Goal: Task Accomplishment & Management: Complete application form

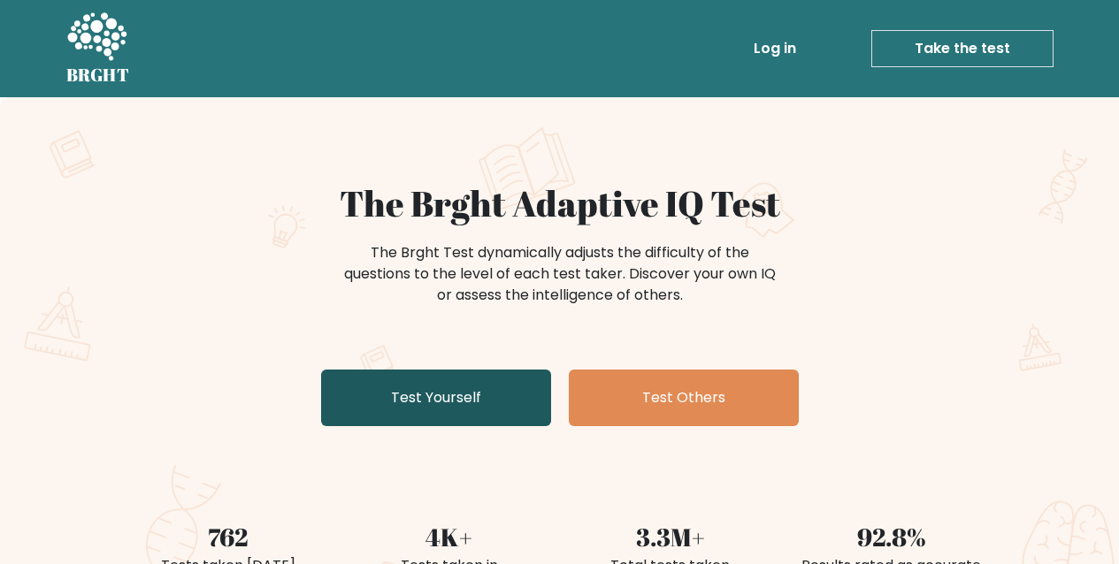
click at [515, 415] on link "Test Yourself" at bounding box center [436, 398] width 230 height 57
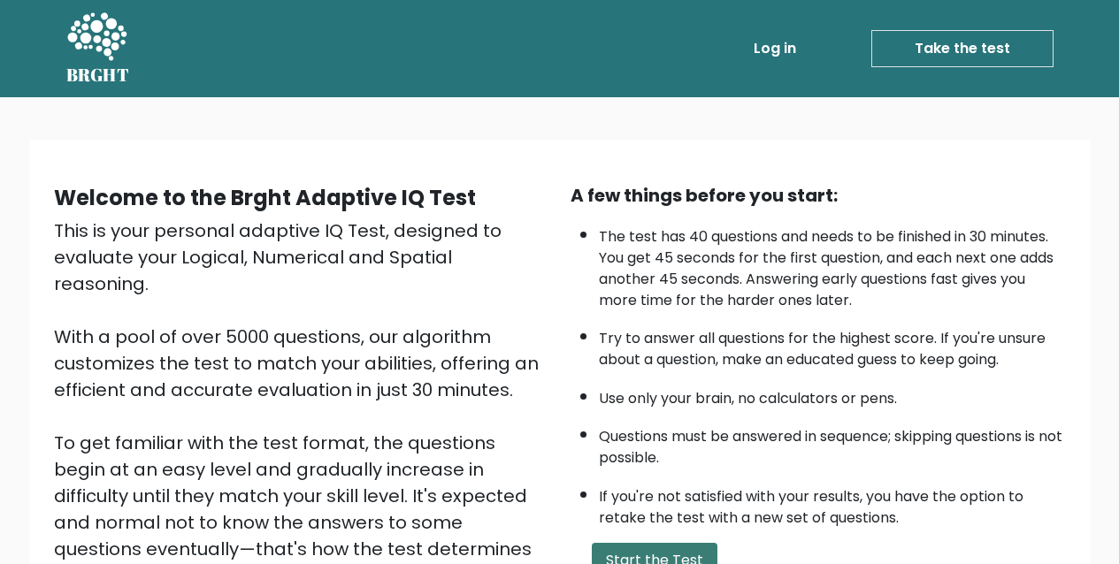
click at [635, 560] on button "Start the Test" at bounding box center [655, 560] width 126 height 35
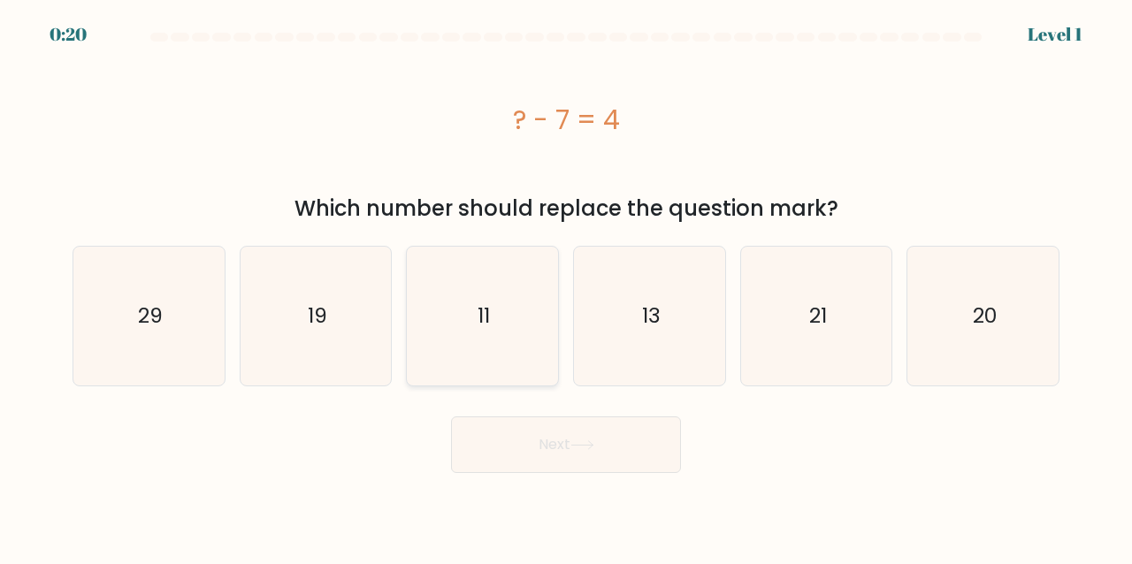
click at [424, 287] on icon "11" at bounding box center [482, 316] width 139 height 139
click at [566, 287] on input "c. 11" at bounding box center [566, 284] width 1 height 4
radio input "true"
click at [513, 447] on button "Next" at bounding box center [566, 445] width 230 height 57
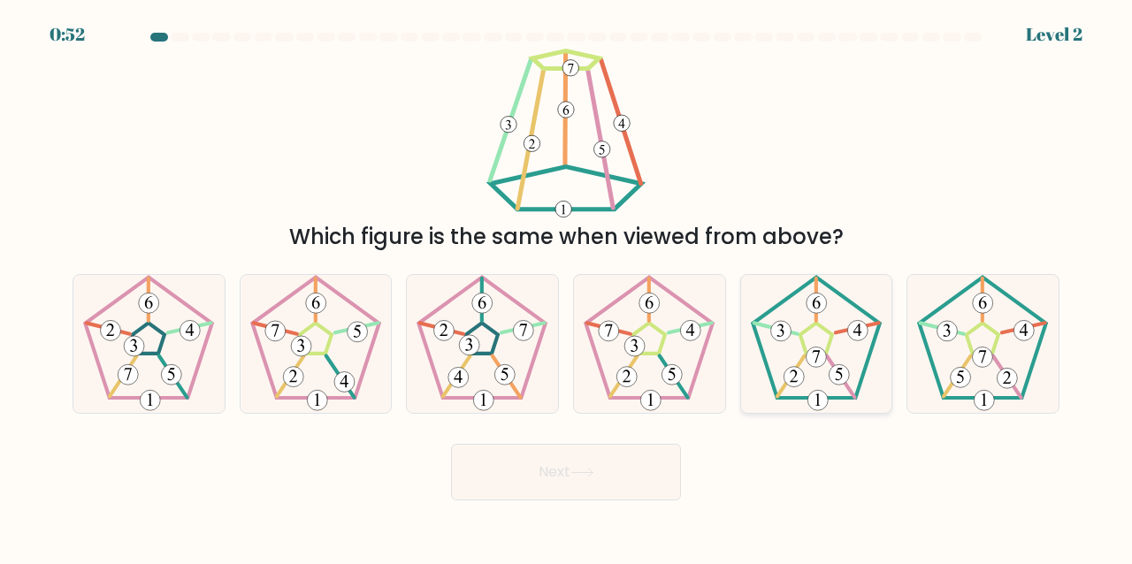
click at [785, 339] on icon at bounding box center [816, 344] width 139 height 139
click at [567, 287] on input "e." at bounding box center [566, 284] width 1 height 4
radio input "true"
click at [483, 465] on button "Next" at bounding box center [566, 472] width 230 height 57
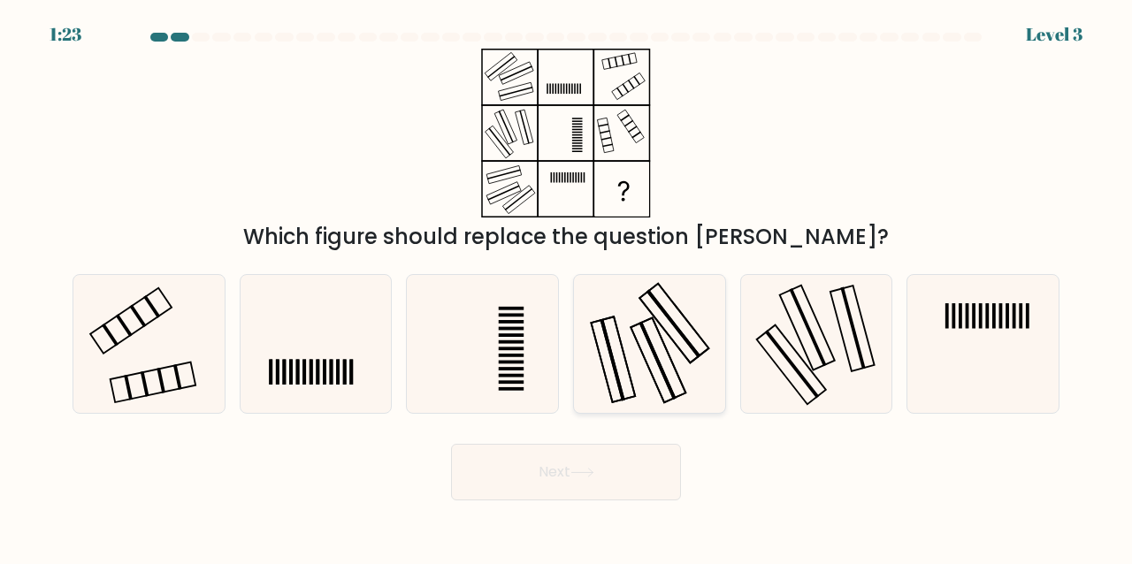
click at [678, 342] on icon at bounding box center [649, 344] width 139 height 139
click at [567, 287] on input "d." at bounding box center [566, 284] width 1 height 4
radio input "true"
click at [632, 456] on button "Next" at bounding box center [566, 472] width 230 height 57
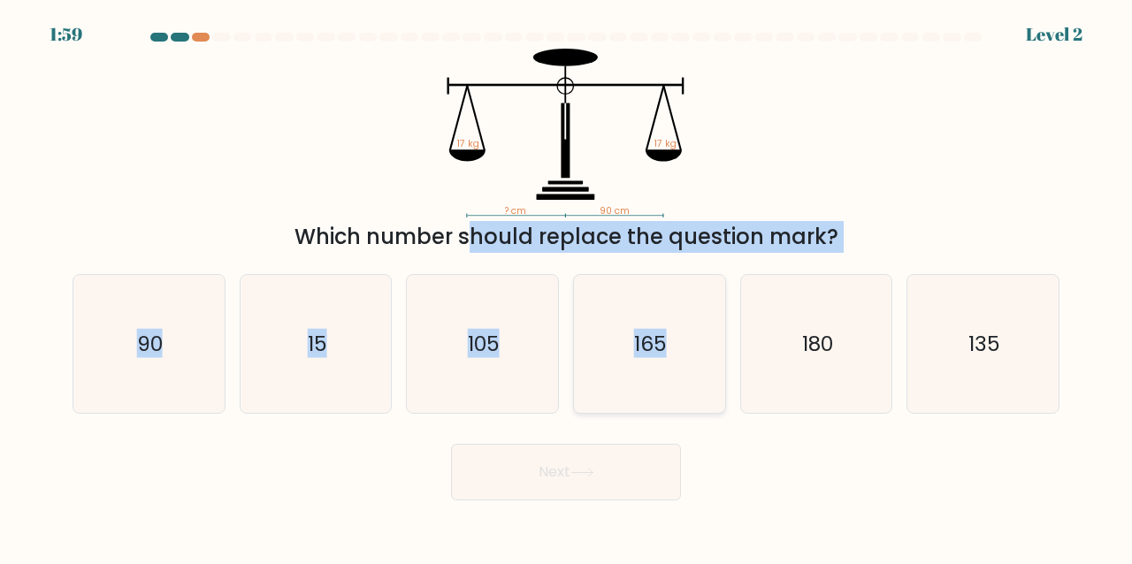
drag, startPoint x: 304, startPoint y: 237, endPoint x: 683, endPoint y: 281, distance: 381.2
click at [683, 281] on form at bounding box center [566, 267] width 1132 height 468
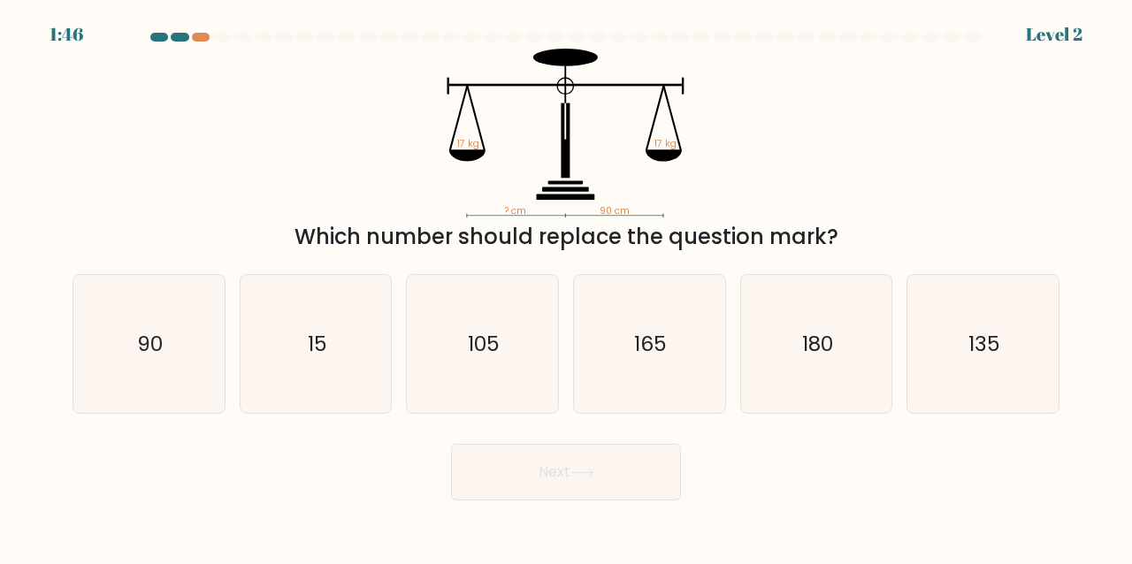
drag, startPoint x: 916, startPoint y: 158, endPoint x: 907, endPoint y: 190, distance: 33.1
click at [916, 169] on div "? cm 90 cm 17 kg 17 kg Which number should replace the question mark?" at bounding box center [566, 151] width 1008 height 204
drag, startPoint x: 174, startPoint y: 319, endPoint x: 216, endPoint y: 349, distance: 50.8
click at [181, 329] on icon "90" at bounding box center [149, 344] width 139 height 139
click at [566, 287] on input "a. 90" at bounding box center [566, 284] width 1 height 4
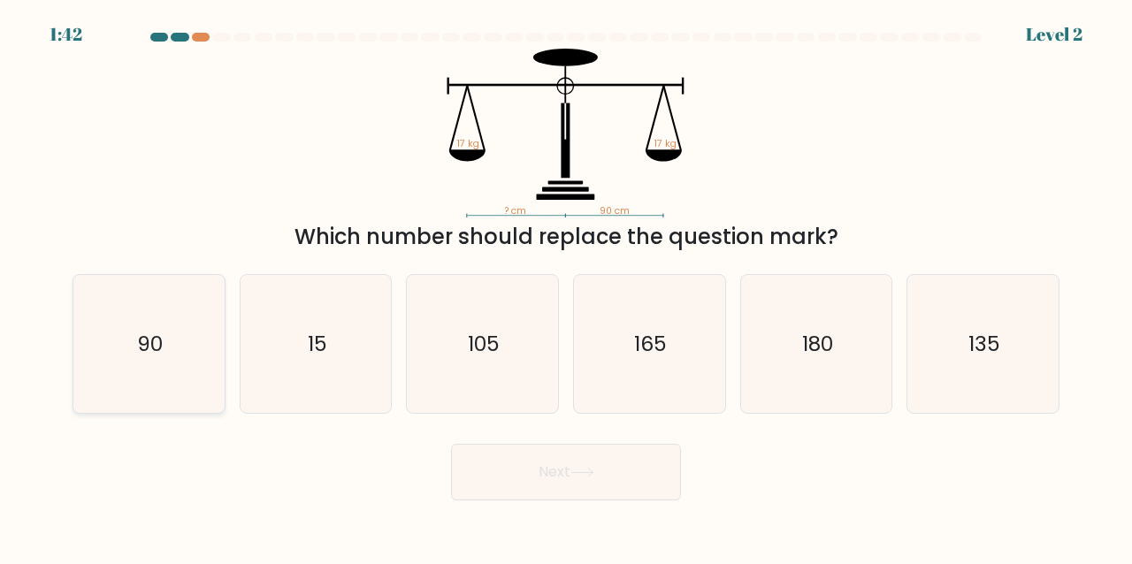
radio input "true"
drag, startPoint x: 590, startPoint y: 491, endPoint x: 582, endPoint y: 515, distance: 25.2
click at [587, 502] on body "1:41 Level 2" at bounding box center [566, 282] width 1132 height 564
click at [548, 451] on button "Next" at bounding box center [566, 472] width 230 height 57
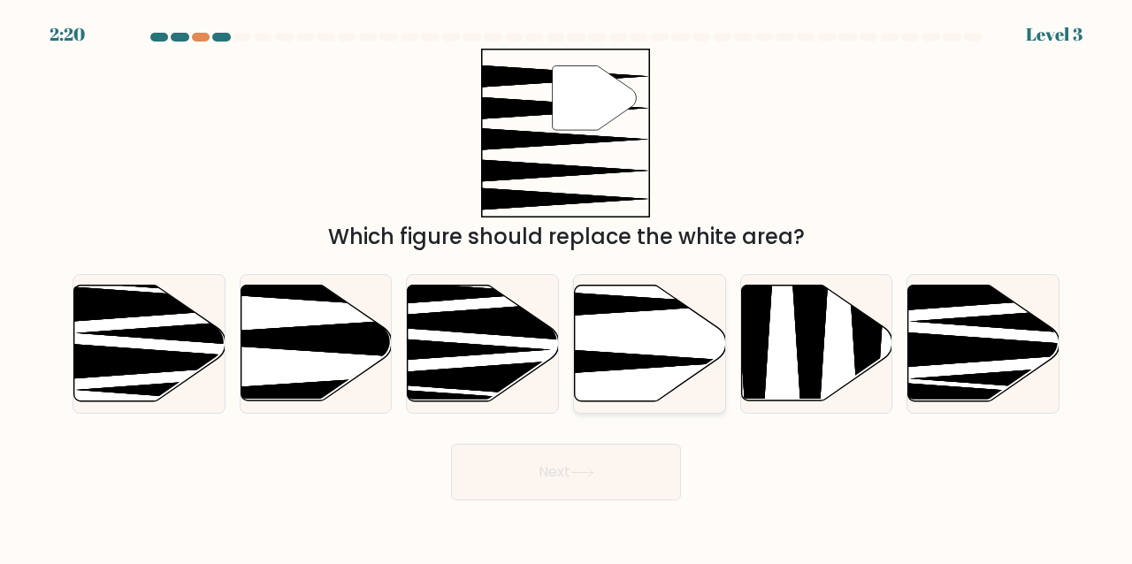
click at [597, 353] on icon at bounding box center [598, 361] width 300 height 39
click at [567, 287] on input "d." at bounding box center [566, 284] width 1 height 4
radio input "true"
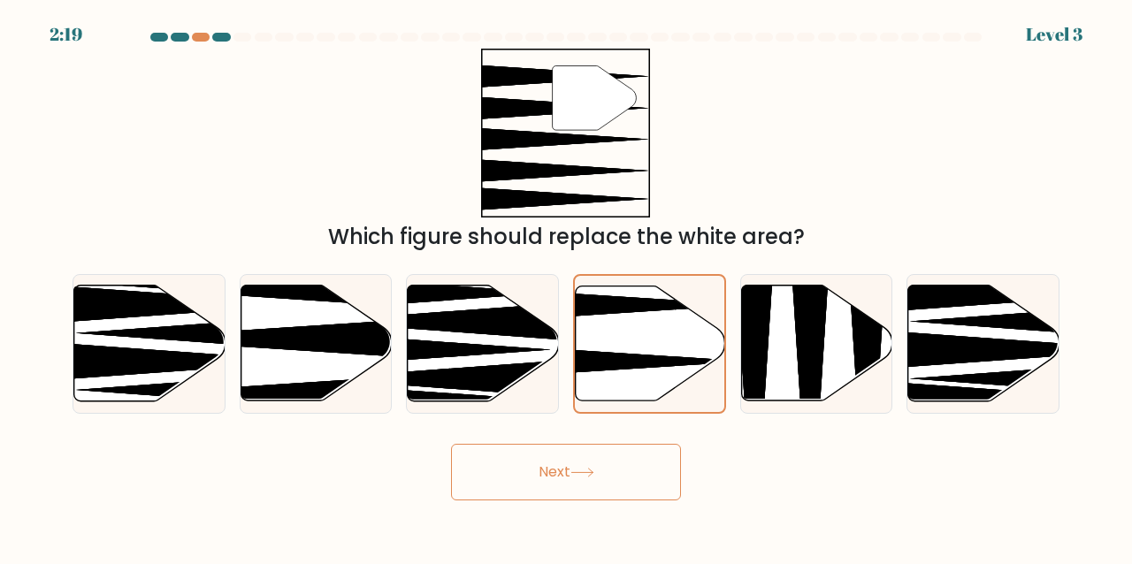
click at [564, 470] on button "Next" at bounding box center [566, 472] width 230 height 57
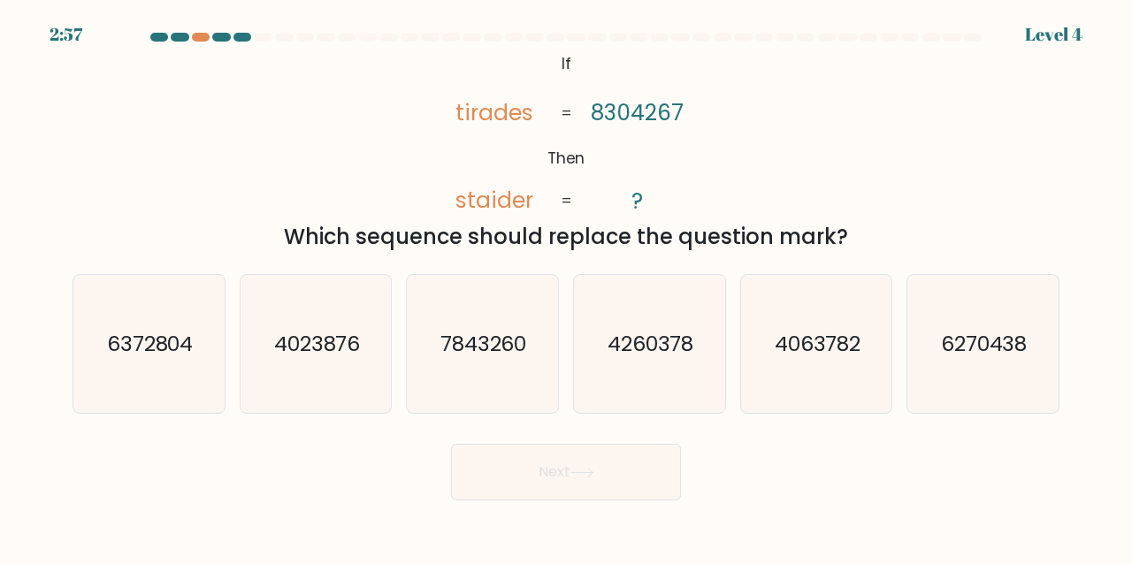
drag, startPoint x: 458, startPoint y: 111, endPoint x: 882, endPoint y: 245, distance: 444.5
click at [882, 245] on div "@import url('[URL][DOMAIN_NAME]); If Then tirades staider 8304267 ? = = Which s…" at bounding box center [566, 151] width 1008 height 204
click at [887, 98] on div "@import url('[URL][DOMAIN_NAME]); If Then tirades staider 8304267 ? = = Which s…" at bounding box center [566, 151] width 1008 height 204
click at [197, 39] on div at bounding box center [201, 37] width 18 height 9
click at [203, 39] on div at bounding box center [201, 37] width 18 height 9
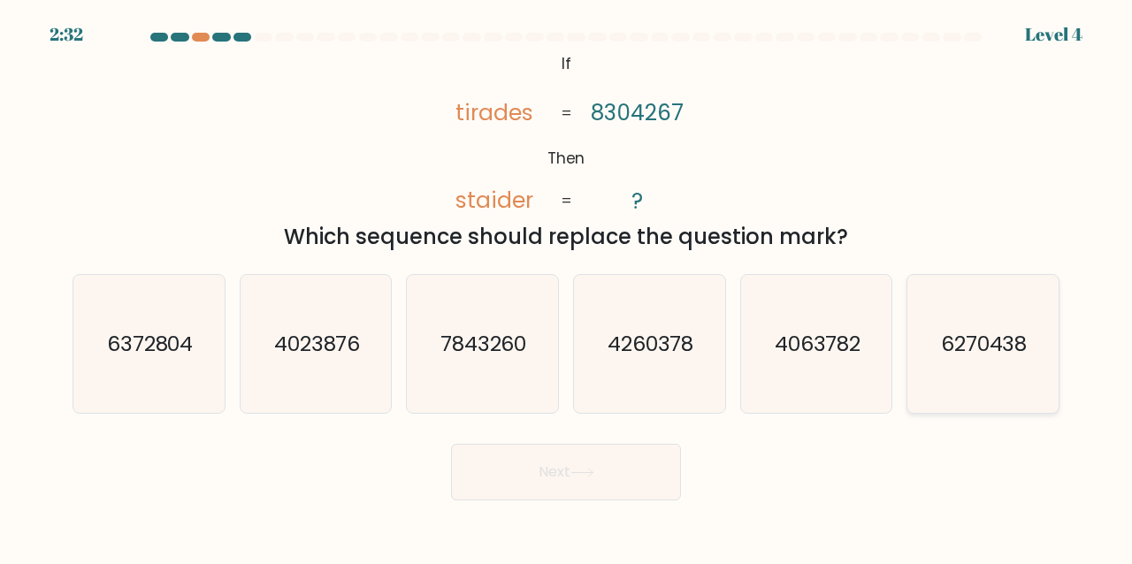
click at [1046, 297] on icon "6270438" at bounding box center [983, 344] width 139 height 139
click at [567, 287] on input "f. 6270438" at bounding box center [566, 284] width 1 height 4
radio input "true"
click at [556, 494] on button "Next" at bounding box center [566, 472] width 230 height 57
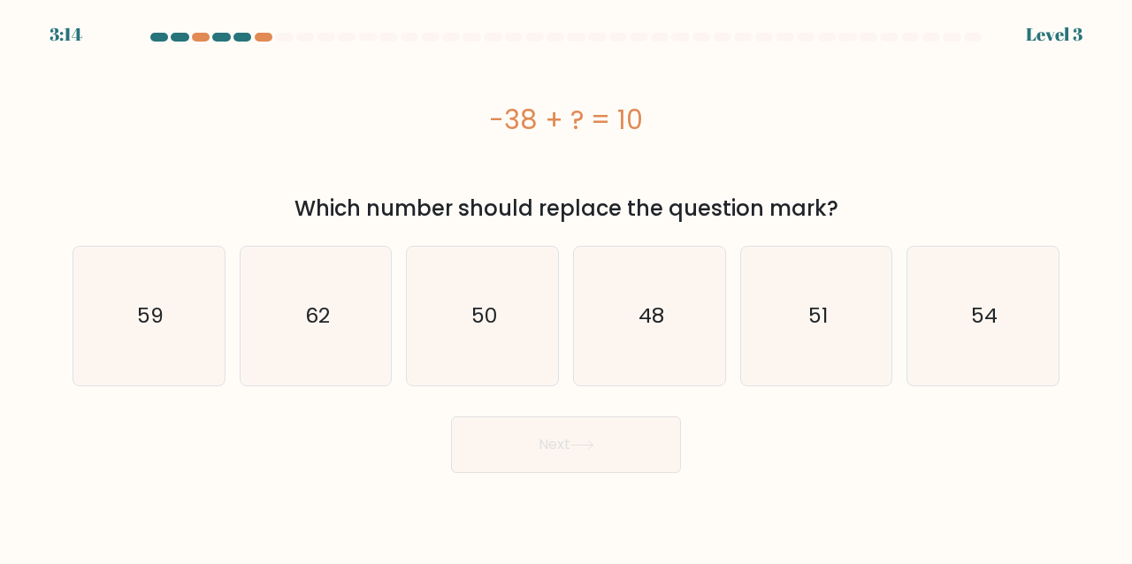
drag, startPoint x: 564, startPoint y: 476, endPoint x: 451, endPoint y: 452, distance: 115.7
click at [472, 466] on body "3:14 Level 3 a." at bounding box center [566, 282] width 1132 height 564
drag, startPoint x: 302, startPoint y: 304, endPoint x: 438, endPoint y: 338, distance: 140.3
click at [310, 306] on icon "62" at bounding box center [316, 316] width 139 height 139
click at [566, 287] on input "b. 62" at bounding box center [566, 284] width 1 height 4
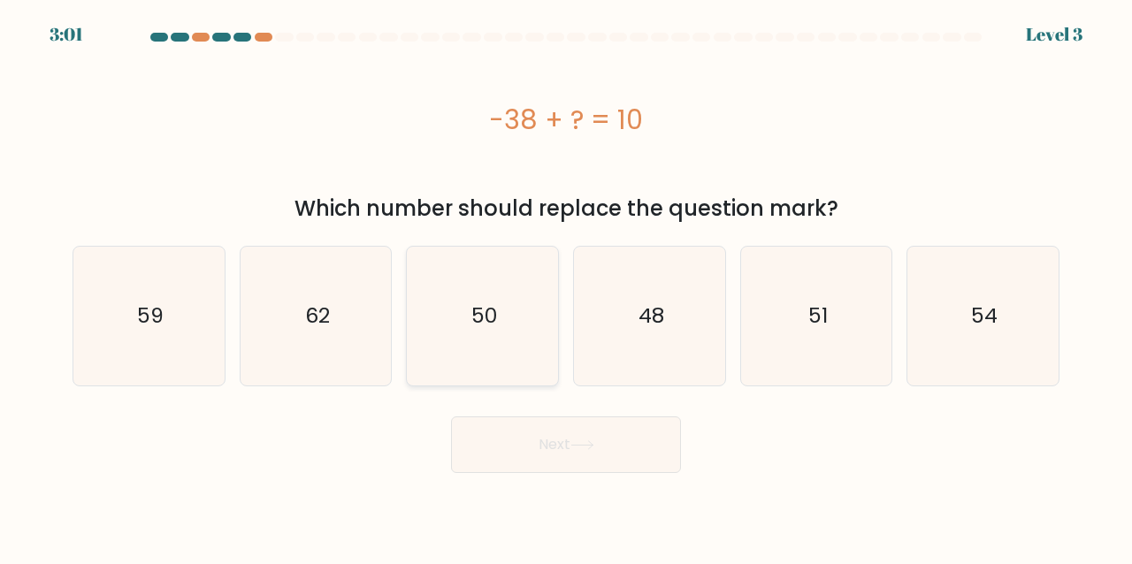
radio input "true"
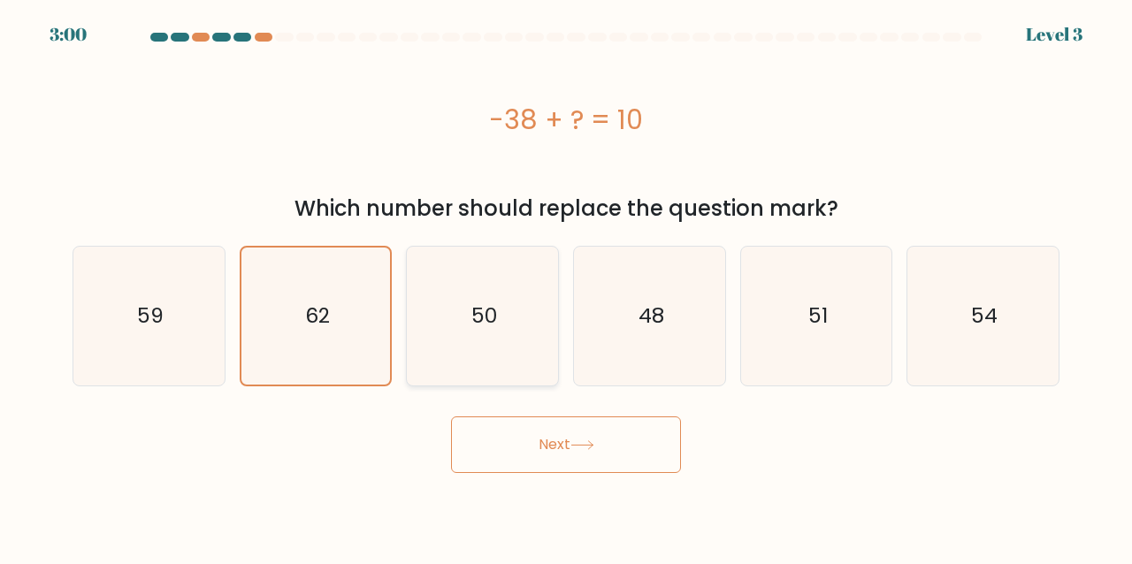
drag, startPoint x: 588, startPoint y: 345, endPoint x: 502, endPoint y: 311, distance: 93.0
click at [611, 341] on div "48" at bounding box center [649, 316] width 153 height 141
click at [567, 287] on input "d. 48" at bounding box center [566, 284] width 1 height 4
radio input "true"
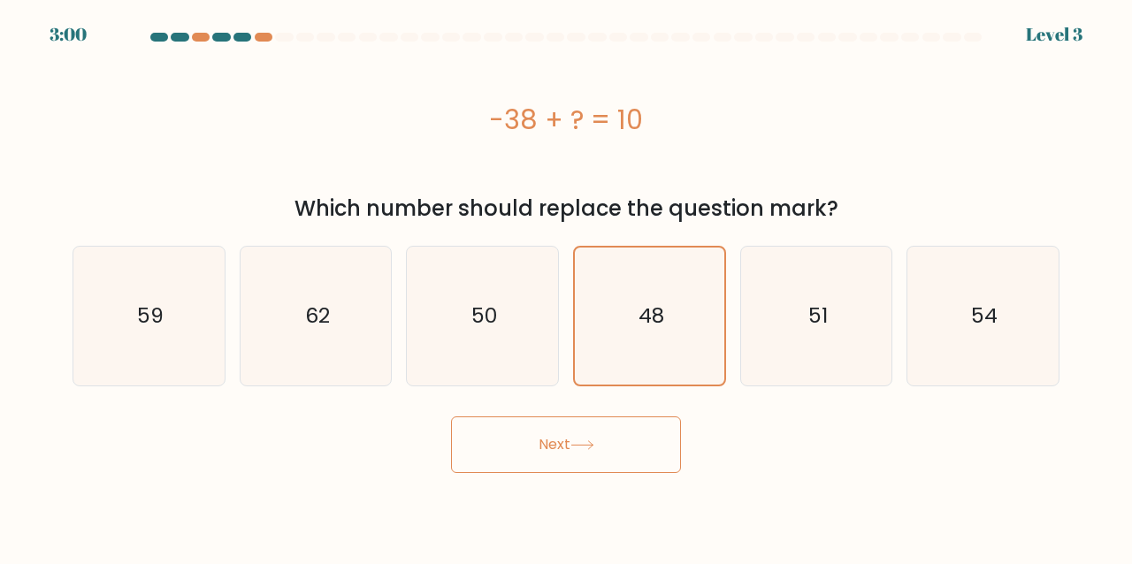
click at [502, 307] on div "a. 59 b. 62 c." at bounding box center [565, 309] width 1001 height 155
click at [590, 318] on icon "48" at bounding box center [649, 316] width 137 height 137
click at [567, 287] on input "d. 48" at bounding box center [566, 284] width 1 height 4
drag, startPoint x: 594, startPoint y: 417, endPoint x: 594, endPoint y: 431, distance: 14.2
click at [594, 424] on button "Next" at bounding box center [566, 445] width 230 height 57
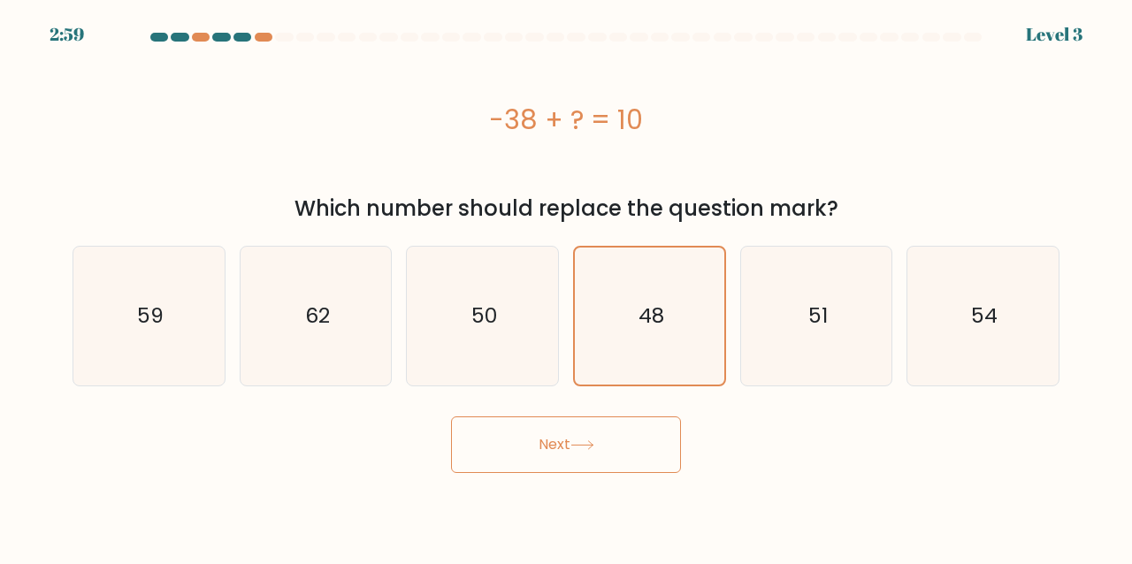
drag, startPoint x: 583, startPoint y: 427, endPoint x: 579, endPoint y: 413, distance: 14.6
click at [580, 419] on button "Next" at bounding box center [566, 445] width 230 height 57
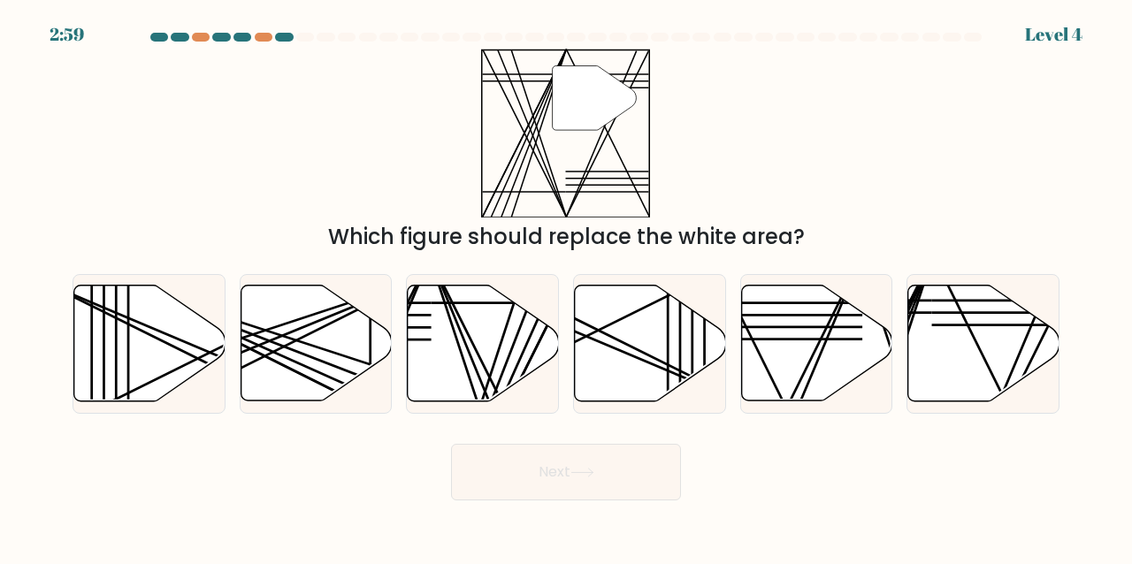
drag, startPoint x: 510, startPoint y: 347, endPoint x: 540, endPoint y: 422, distance: 81.3
click at [518, 364] on icon at bounding box center [482, 344] width 151 height 118
click at [566, 287] on input "c." at bounding box center [566, 284] width 1 height 4
radio input "true"
click at [540, 436] on div "Next" at bounding box center [566, 467] width 1008 height 65
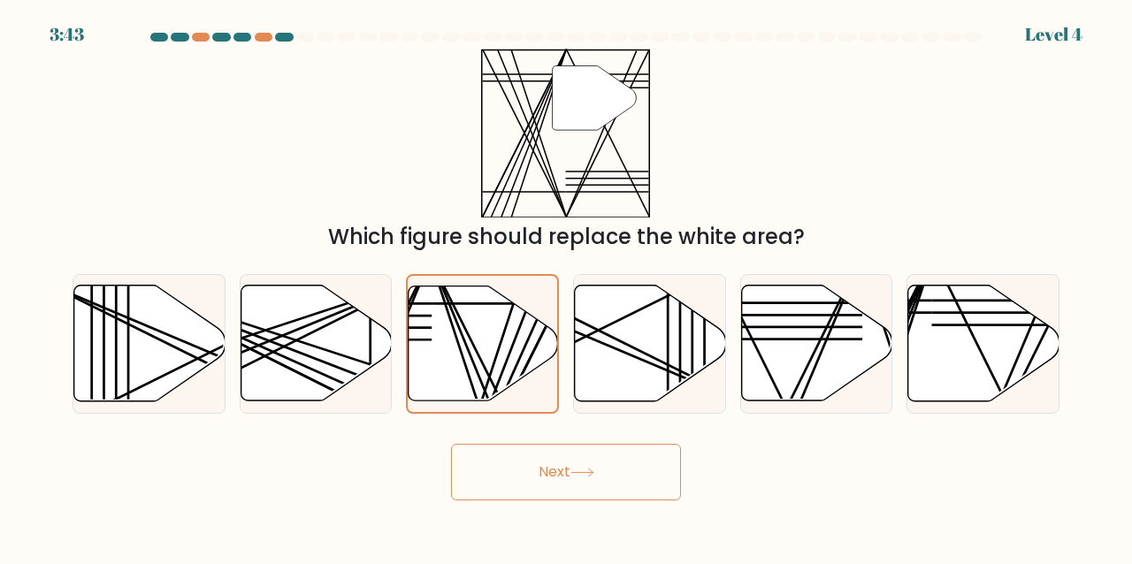
drag, startPoint x: 557, startPoint y: 470, endPoint x: 557, endPoint y: 456, distance: 14.2
click at [557, 456] on button "Next" at bounding box center [566, 472] width 230 height 57
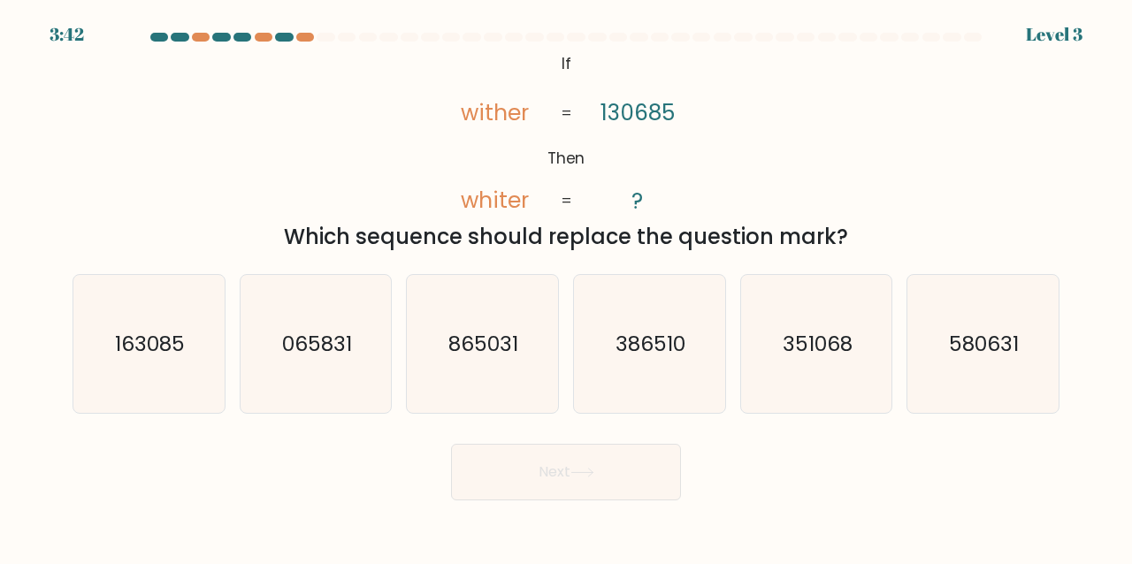
drag, startPoint x: 606, startPoint y: 320, endPoint x: 601, endPoint y: 438, distance: 117.8
click at [611, 341] on icon "386510" at bounding box center [649, 344] width 139 height 139
click at [567, 287] on input "d. 386510" at bounding box center [566, 284] width 1 height 4
radio input "true"
click at [598, 449] on button "Next" at bounding box center [566, 472] width 230 height 57
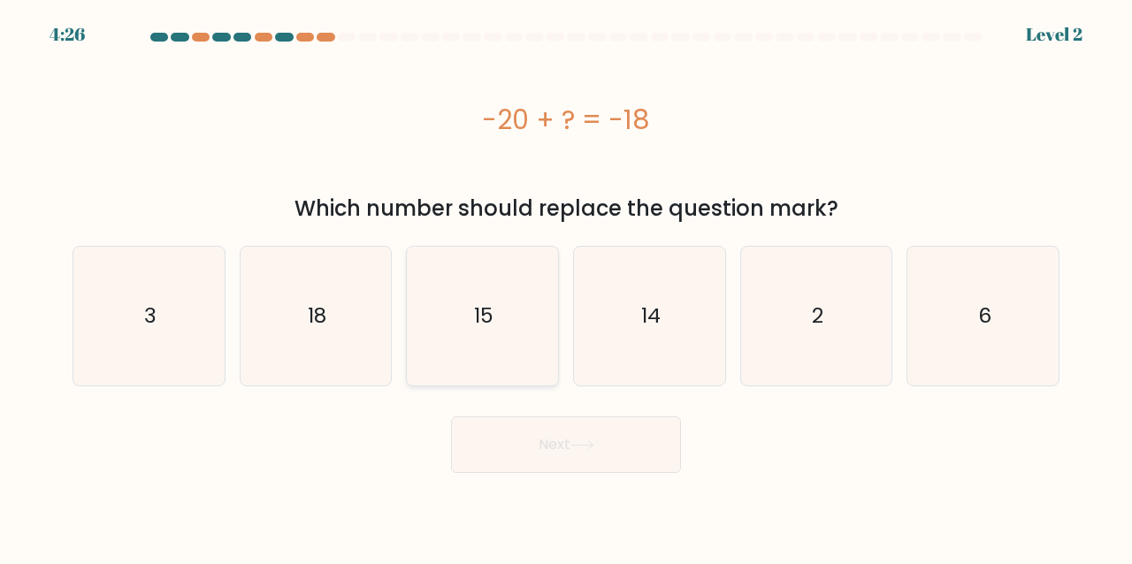
click at [412, 322] on div "a. 3 b. 18 c." at bounding box center [565, 309] width 1001 height 155
drag, startPoint x: 363, startPoint y: 307, endPoint x: 358, endPoint y: 315, distance: 9.1
click at [356, 312] on icon "18" at bounding box center [316, 316] width 139 height 139
click at [566, 287] on input "b. 18" at bounding box center [566, 284] width 1 height 4
radio input "true"
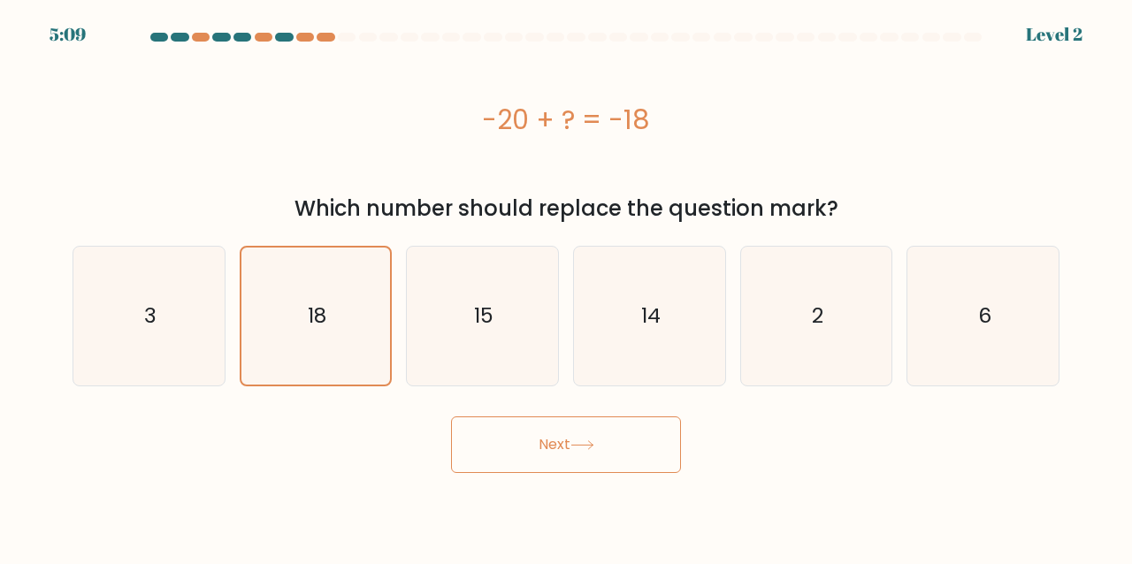
drag, startPoint x: 527, startPoint y: 407, endPoint x: 540, endPoint y: 441, distance: 37.0
click at [525, 411] on form "a. 3" at bounding box center [566, 253] width 1132 height 441
click at [540, 441] on button "Next" at bounding box center [566, 445] width 230 height 57
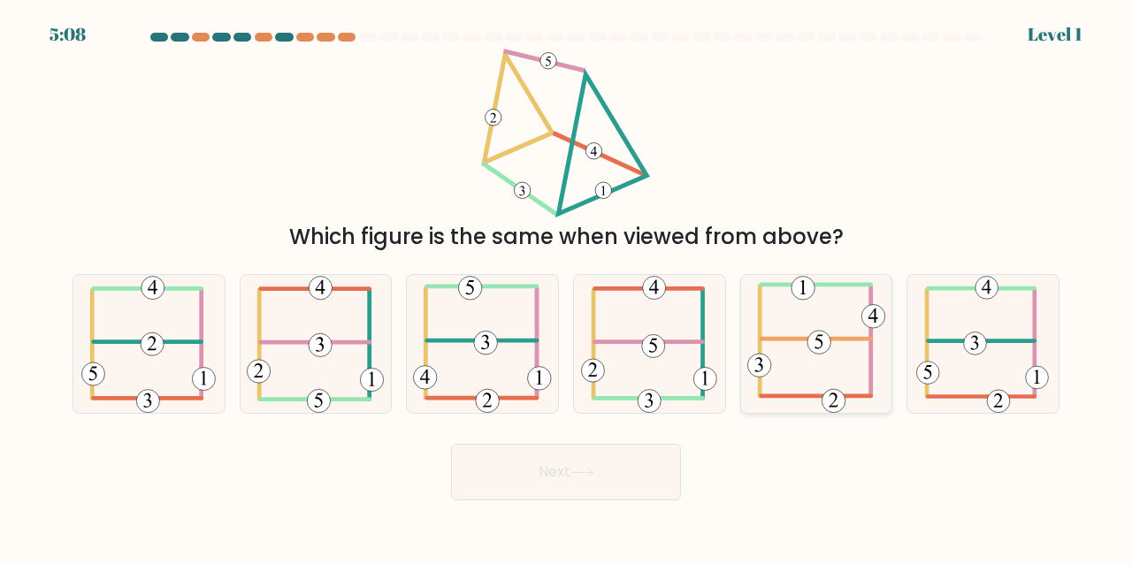
click at [765, 405] on form at bounding box center [566, 267] width 1132 height 468
drag, startPoint x: 358, startPoint y: 267, endPoint x: 390, endPoint y: 384, distance: 121.0
click at [362, 280] on form at bounding box center [566, 267] width 1132 height 468
drag, startPoint x: 318, startPoint y: 332, endPoint x: 420, endPoint y: 467, distance: 169.8
click at [312, 374] on icon at bounding box center [316, 344] width 138 height 139
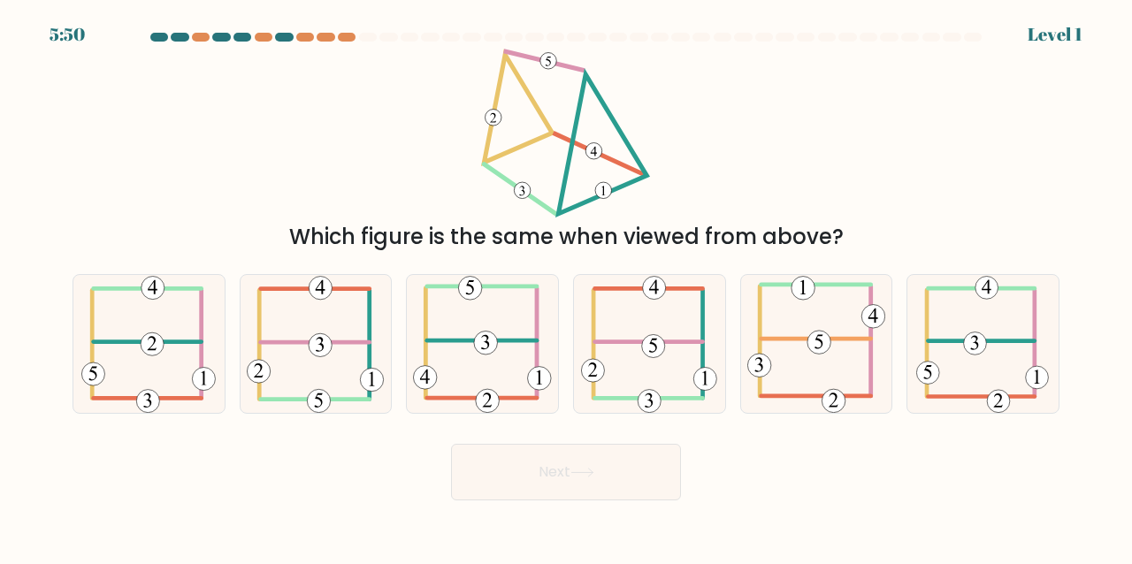
click at [566, 287] on input "b." at bounding box center [566, 284] width 1 height 4
radio input "true"
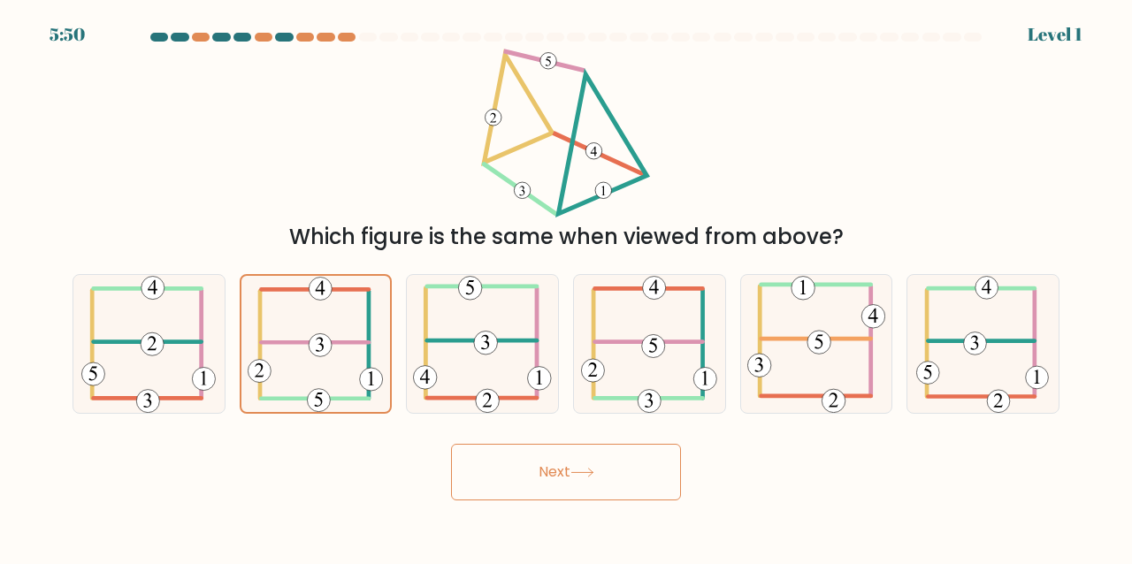
drag, startPoint x: 429, startPoint y: 433, endPoint x: 453, endPoint y: 442, distance: 25.8
click at [448, 442] on div "Next" at bounding box center [566, 467] width 1008 height 65
drag, startPoint x: 564, startPoint y: 508, endPoint x: 549, endPoint y: 490, distance: 23.2
click at [549, 490] on body "5:49 Level 1" at bounding box center [566, 282] width 1132 height 564
click at [552, 492] on button "Next" at bounding box center [566, 472] width 230 height 57
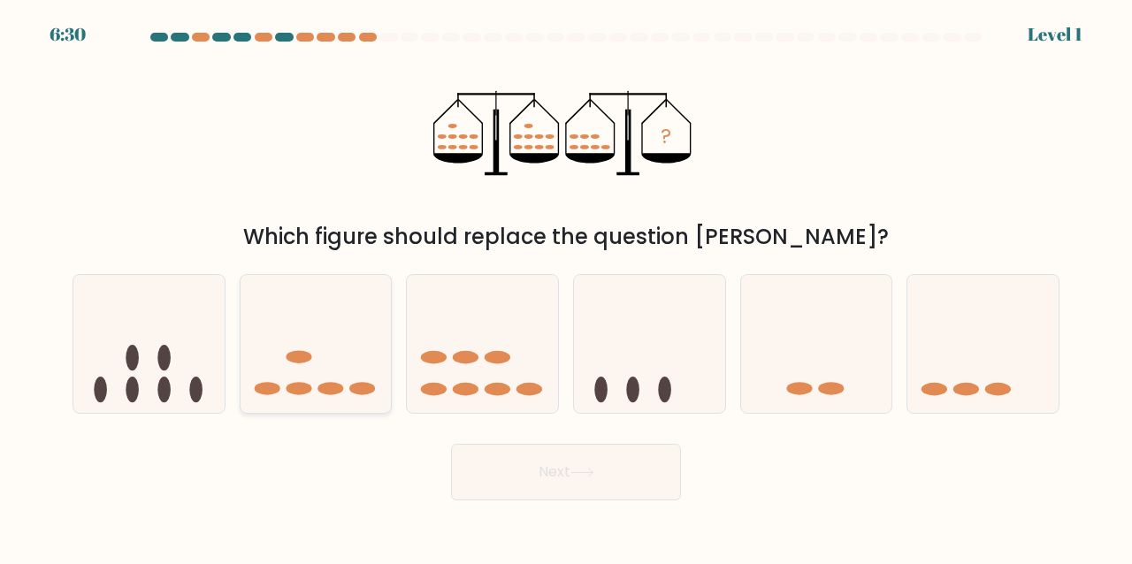
drag, startPoint x: 358, startPoint y: 317, endPoint x: 364, endPoint y: 328, distance: 12.7
click at [359, 317] on icon at bounding box center [316, 343] width 151 height 125
click at [566, 287] on input "b." at bounding box center [566, 284] width 1 height 4
radio input "true"
click at [517, 493] on button "Next" at bounding box center [566, 472] width 230 height 57
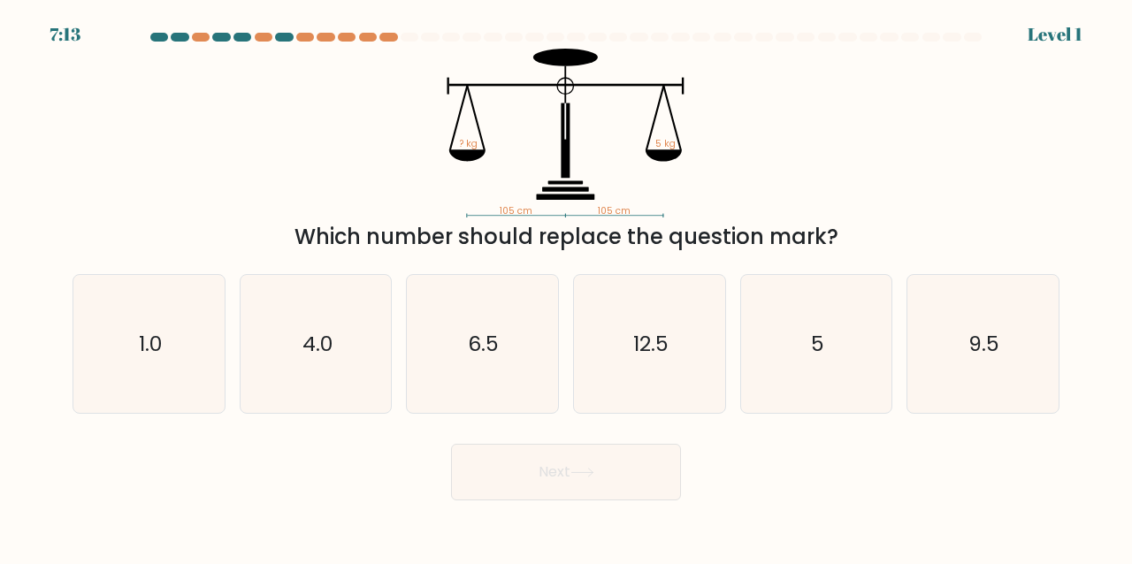
click at [729, 363] on div "d. 12.5" at bounding box center [649, 344] width 167 height 141
drag, startPoint x: 656, startPoint y: 348, endPoint x: 612, endPoint y: 446, distance: 107.7
click at [655, 366] on icon "12.5" at bounding box center [649, 344] width 139 height 139
click at [567, 287] on input "d. 12.5" at bounding box center [566, 284] width 1 height 4
radio input "true"
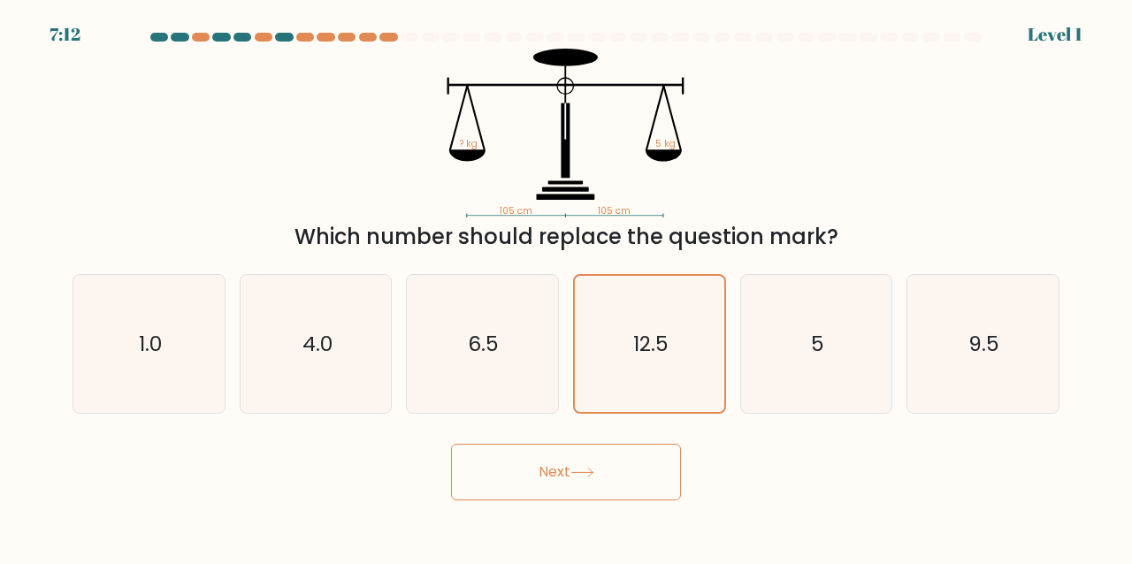
click at [602, 468] on button "Next" at bounding box center [566, 472] width 230 height 57
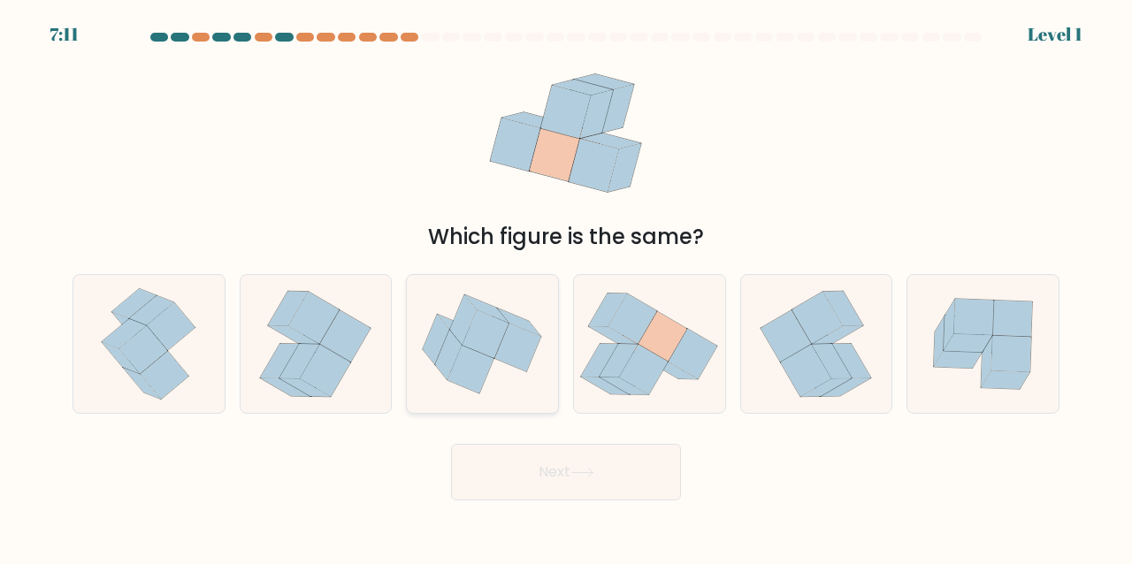
click at [511, 303] on icon at bounding box center [482, 344] width 151 height 126
click at [566, 287] on input "c." at bounding box center [566, 284] width 1 height 4
radio input "true"
drag, startPoint x: 550, startPoint y: 435, endPoint x: 551, endPoint y: 448, distance: 12.4
click at [550, 437] on form at bounding box center [566, 267] width 1132 height 468
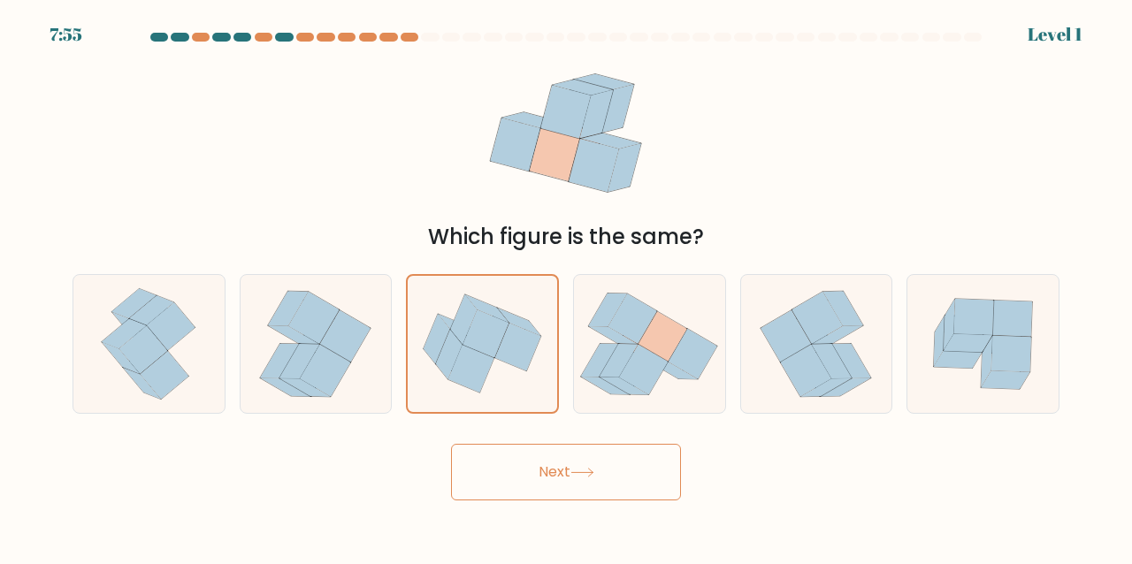
click at [551, 450] on button "Next" at bounding box center [566, 472] width 230 height 57
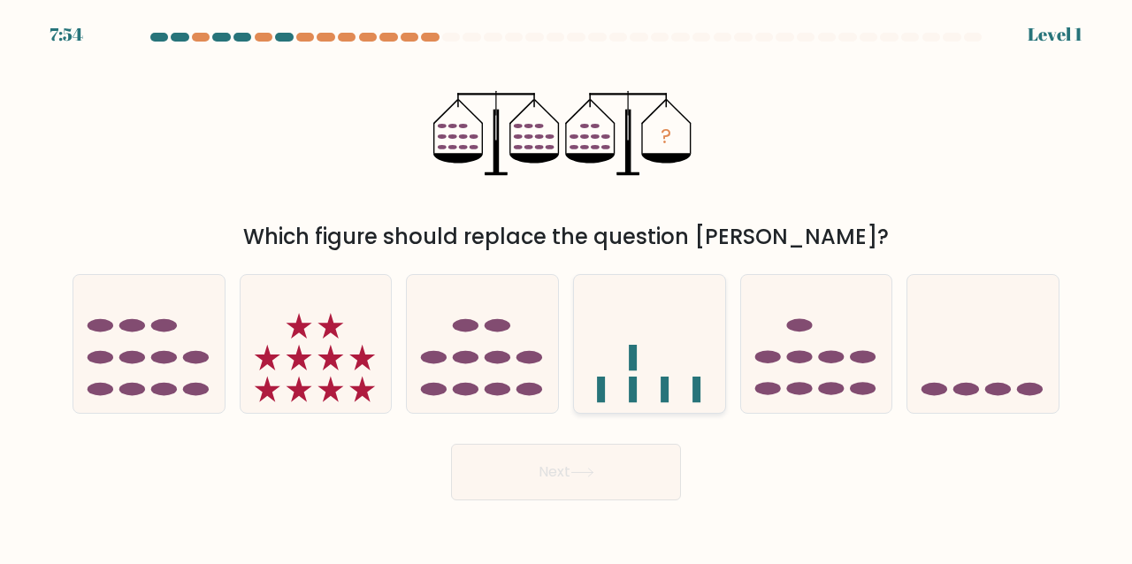
click at [642, 359] on icon at bounding box center [649, 343] width 151 height 125
click at [567, 287] on input "d." at bounding box center [566, 284] width 1 height 4
radio input "true"
click at [579, 464] on button "Next" at bounding box center [566, 472] width 230 height 57
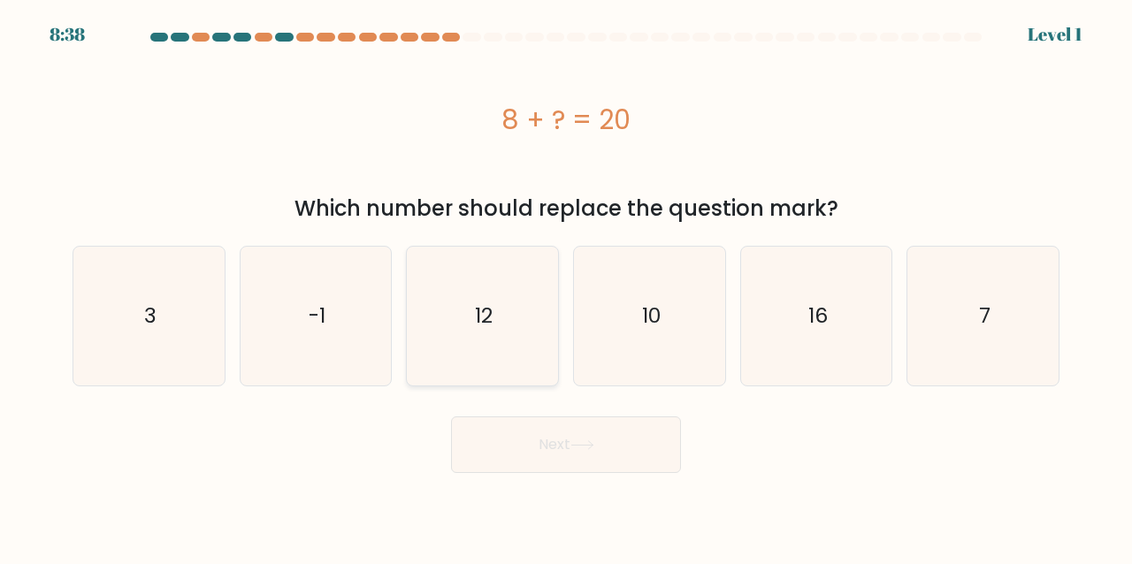
click at [426, 301] on icon "12" at bounding box center [482, 316] width 139 height 139
click at [566, 287] on input "c. 12" at bounding box center [566, 284] width 1 height 4
radio input "true"
click at [510, 433] on button "Next" at bounding box center [566, 445] width 230 height 57
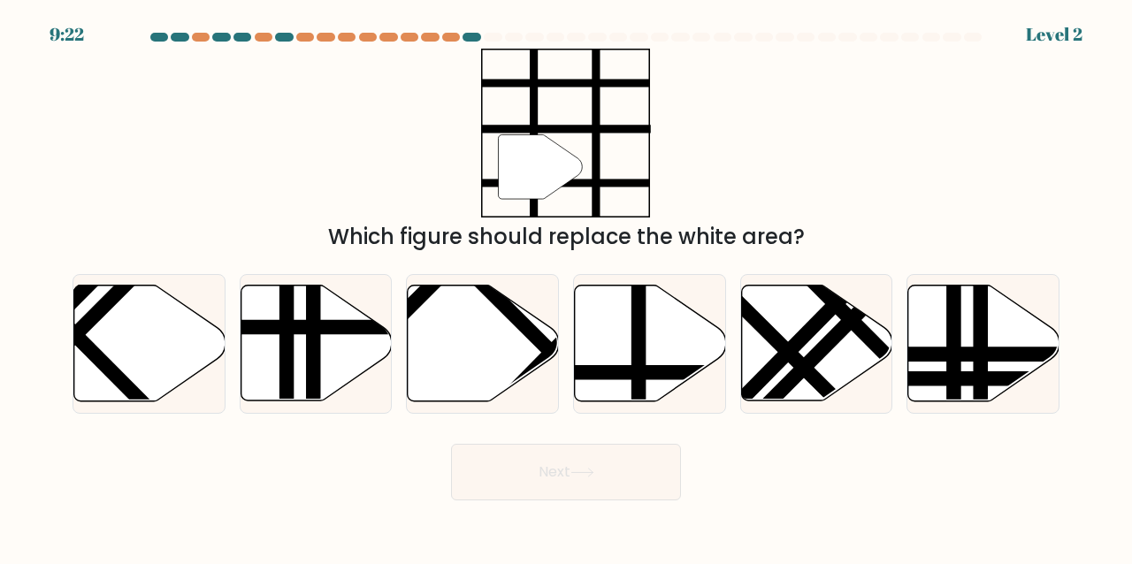
drag, startPoint x: 350, startPoint y: 343, endPoint x: 458, endPoint y: 428, distance: 137.3
click at [352, 343] on icon at bounding box center [316, 344] width 151 height 116
click at [566, 287] on input "b." at bounding box center [566, 284] width 1 height 4
radio input "true"
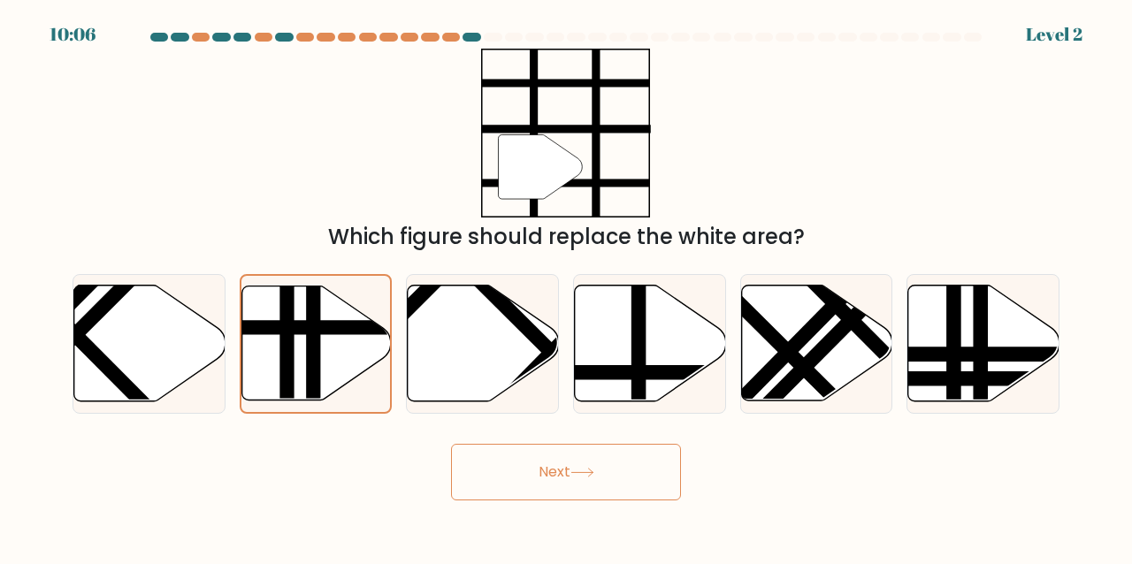
click at [508, 474] on button "Next" at bounding box center [566, 472] width 230 height 57
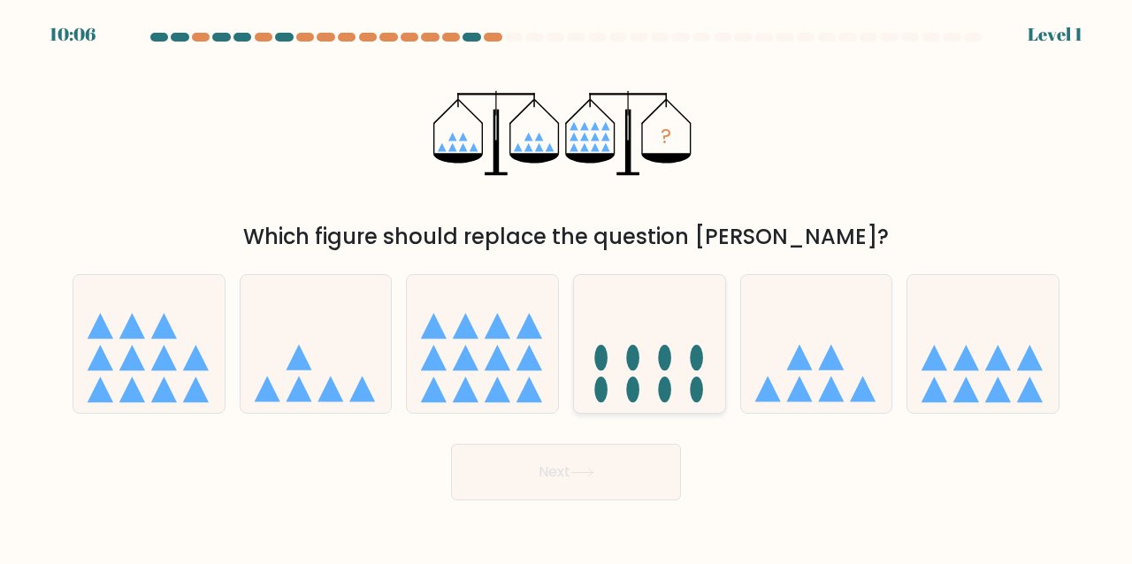
click at [711, 363] on icon at bounding box center [649, 343] width 151 height 125
click at [567, 287] on input "d." at bounding box center [566, 284] width 1 height 4
radio input "true"
drag, startPoint x: 576, startPoint y: 470, endPoint x: 601, endPoint y: 410, distance: 64.2
click at [578, 467] on button "Next" at bounding box center [566, 472] width 230 height 57
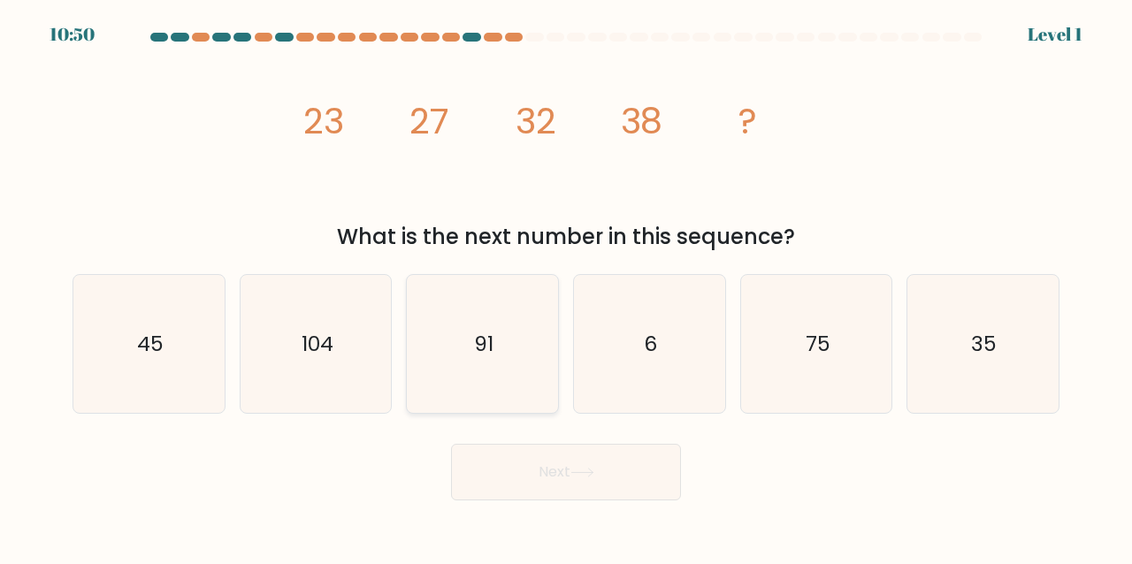
drag, startPoint x: 525, startPoint y: 315, endPoint x: 556, endPoint y: 364, distance: 58.0
click at [530, 323] on icon "91" at bounding box center [482, 344] width 139 height 139
click at [566, 287] on input "c. 91" at bounding box center [566, 284] width 1 height 4
radio input "true"
drag, startPoint x: 578, startPoint y: 476, endPoint x: 632, endPoint y: 418, distance: 79.5
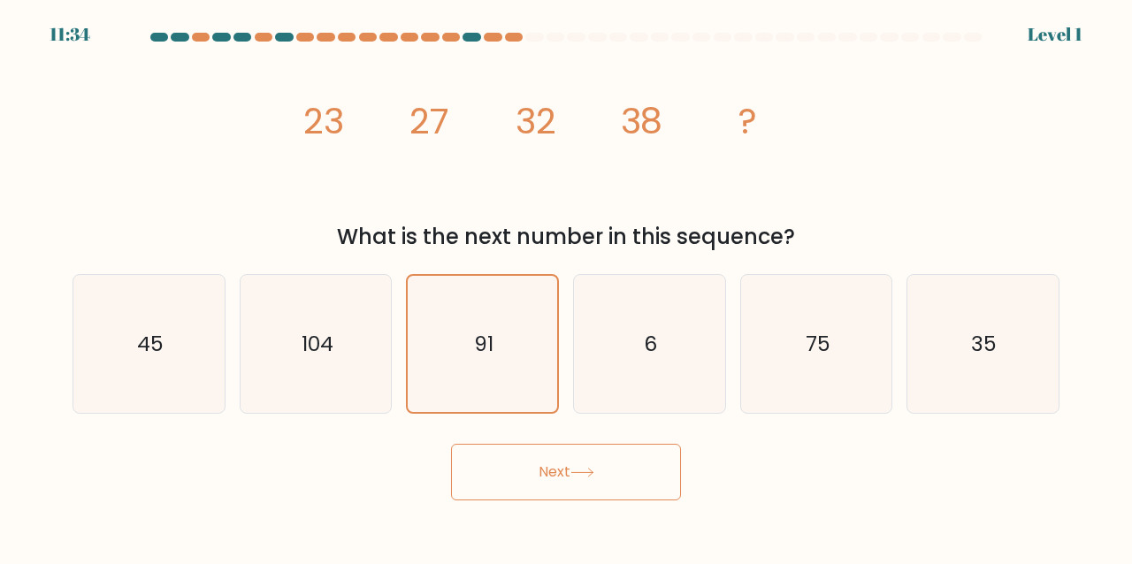
click at [579, 474] on icon at bounding box center [583, 473] width 24 height 10
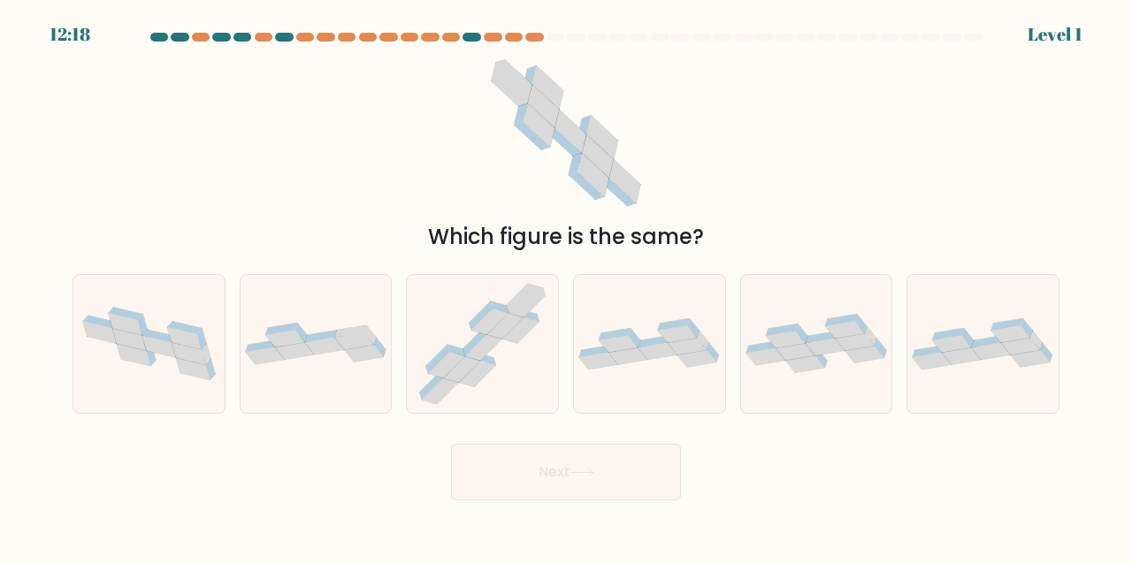
drag, startPoint x: 623, startPoint y: 477, endPoint x: 619, endPoint y: 466, distance: 11.2
click at [621, 472] on button "Next" at bounding box center [566, 472] width 230 height 57
drag, startPoint x: 506, startPoint y: 318, endPoint x: 526, endPoint y: 379, distance: 64.3
click at [511, 340] on icon at bounding box center [482, 344] width 145 height 139
click at [566, 287] on input "c." at bounding box center [566, 284] width 1 height 4
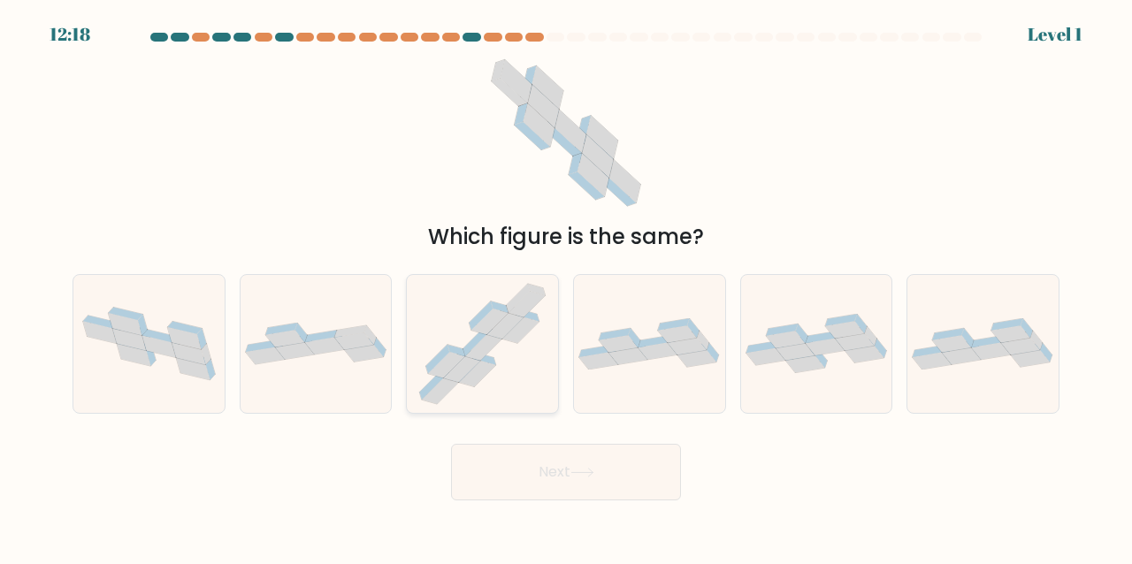
radio input "true"
click at [533, 430] on form at bounding box center [566, 267] width 1132 height 468
drag, startPoint x: 516, startPoint y: 452, endPoint x: 545, endPoint y: 408, distance: 53.0
click at [526, 431] on form at bounding box center [566, 267] width 1132 height 468
click at [618, 477] on button "Next" at bounding box center [566, 472] width 230 height 57
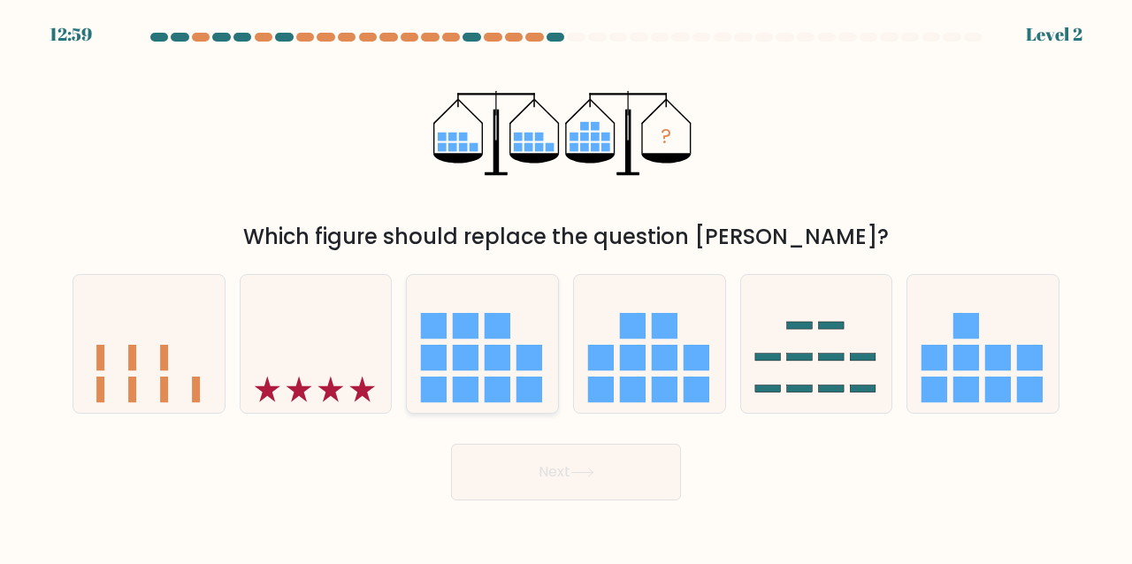
click at [477, 340] on icon at bounding box center [482, 343] width 151 height 125
click at [566, 287] on input "c." at bounding box center [566, 284] width 1 height 4
radio input "true"
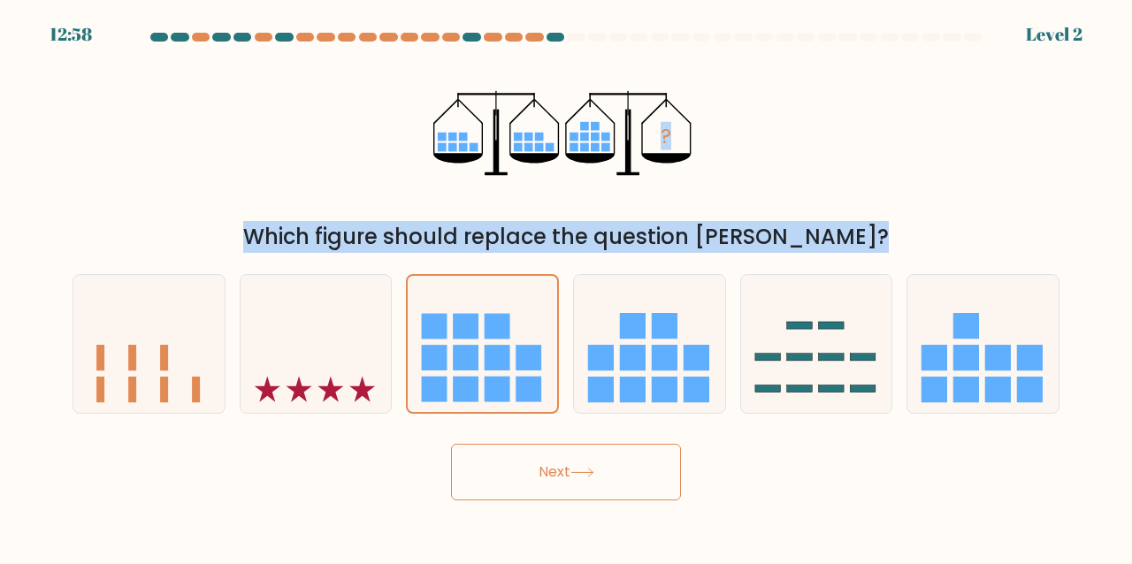
click at [526, 207] on form at bounding box center [566, 267] width 1132 height 468
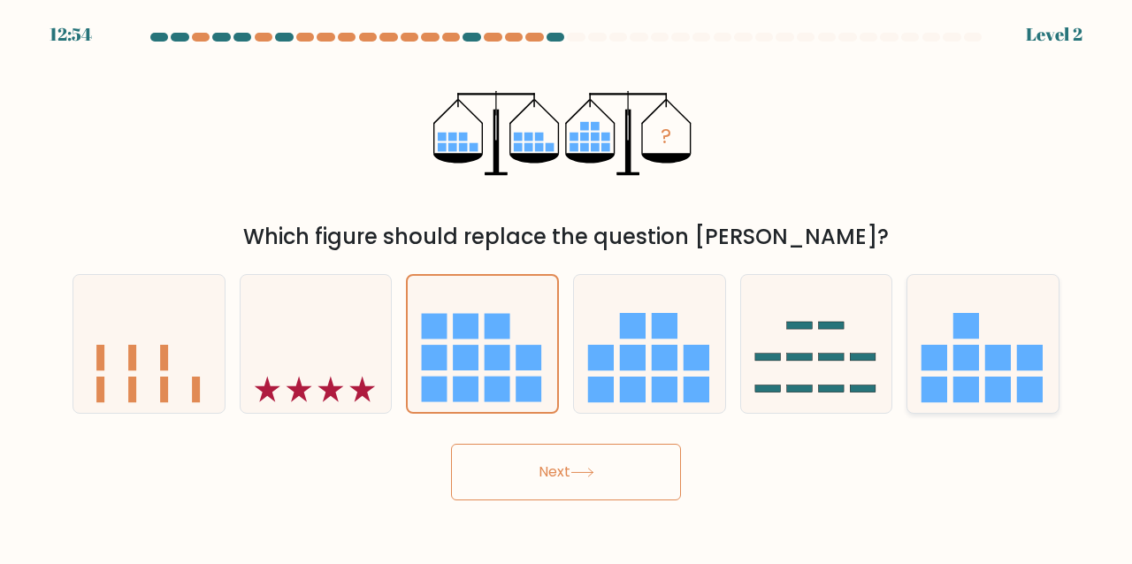
drag, startPoint x: 1019, startPoint y: 357, endPoint x: 969, endPoint y: 361, distance: 50.5
click at [985, 360] on rect at bounding box center [998, 358] width 26 height 26
click at [567, 287] on input "f." at bounding box center [566, 284] width 1 height 4
radio input "true"
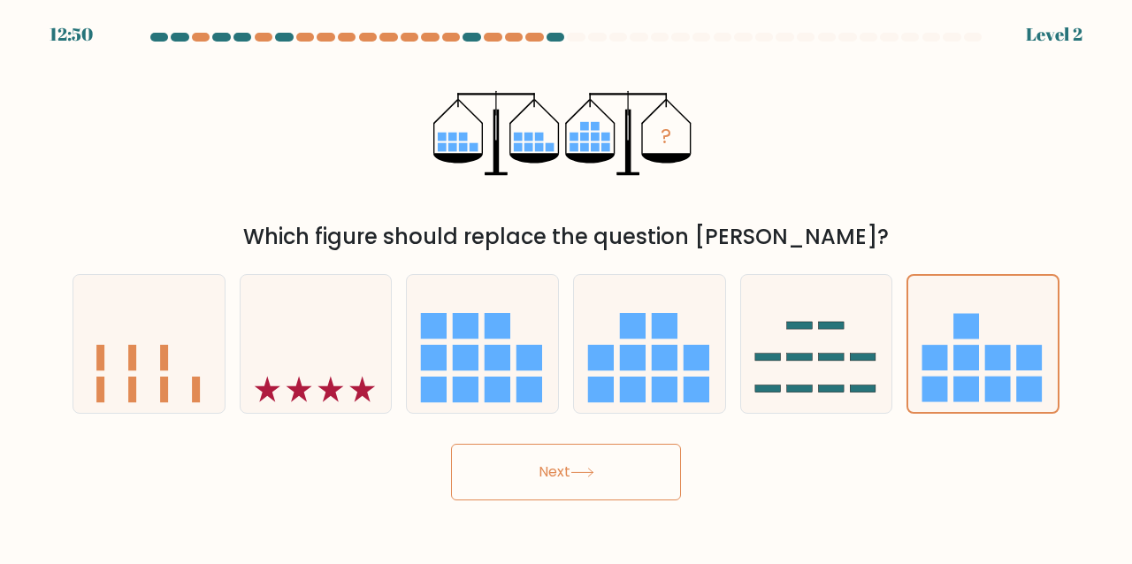
click at [485, 465] on button "Next" at bounding box center [566, 472] width 230 height 57
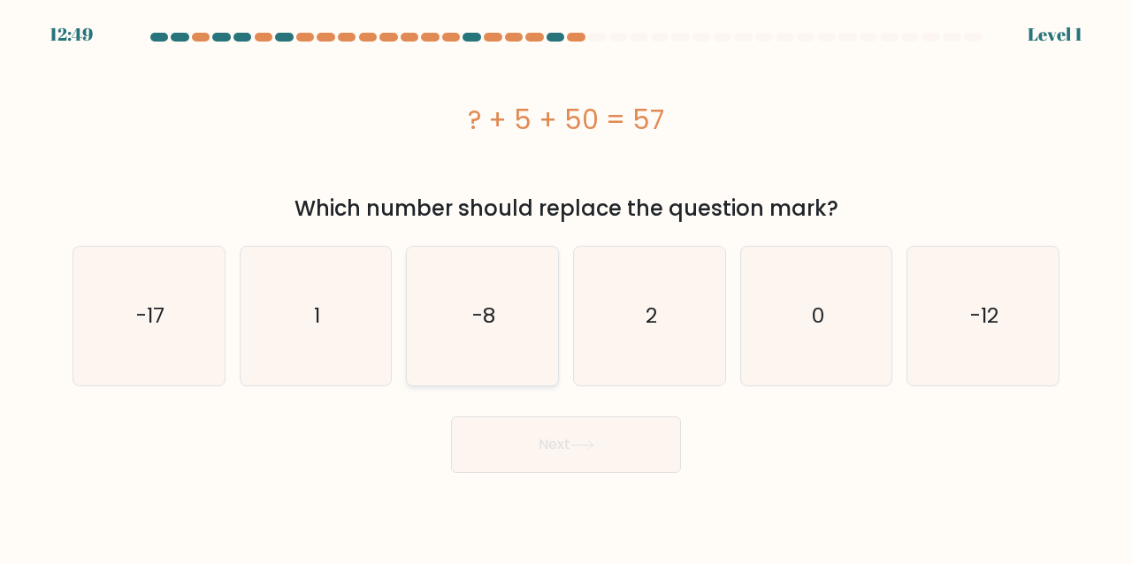
click at [510, 362] on icon "-8" at bounding box center [482, 316] width 139 height 139
click at [566, 287] on input "c. -8" at bounding box center [566, 284] width 1 height 4
radio input "true"
click at [542, 460] on button "Next" at bounding box center [566, 445] width 230 height 57
drag, startPoint x: 545, startPoint y: 455, endPoint x: 570, endPoint y: 437, distance: 30.4
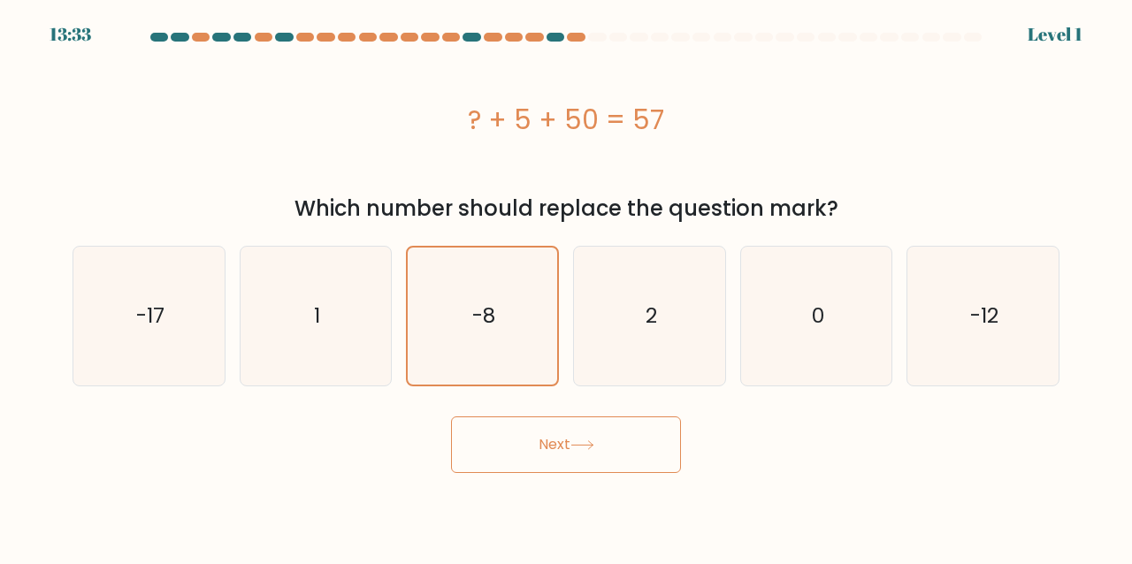
click at [556, 448] on button "Next" at bounding box center [566, 445] width 230 height 57
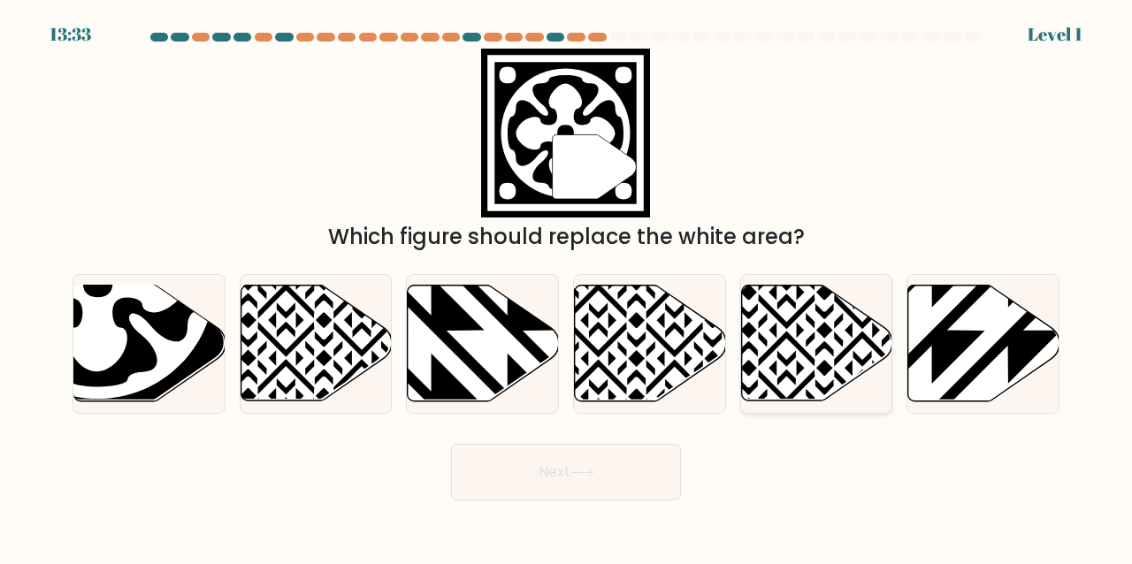
drag, startPoint x: 818, startPoint y: 328, endPoint x: 782, endPoint y: 326, distance: 36.3
click at [812, 326] on icon at bounding box center [816, 344] width 151 height 116
click at [567, 287] on input "e." at bounding box center [566, 284] width 1 height 4
radio input "true"
drag, startPoint x: 165, startPoint y: 316, endPoint x: 209, endPoint y: 346, distance: 53.5
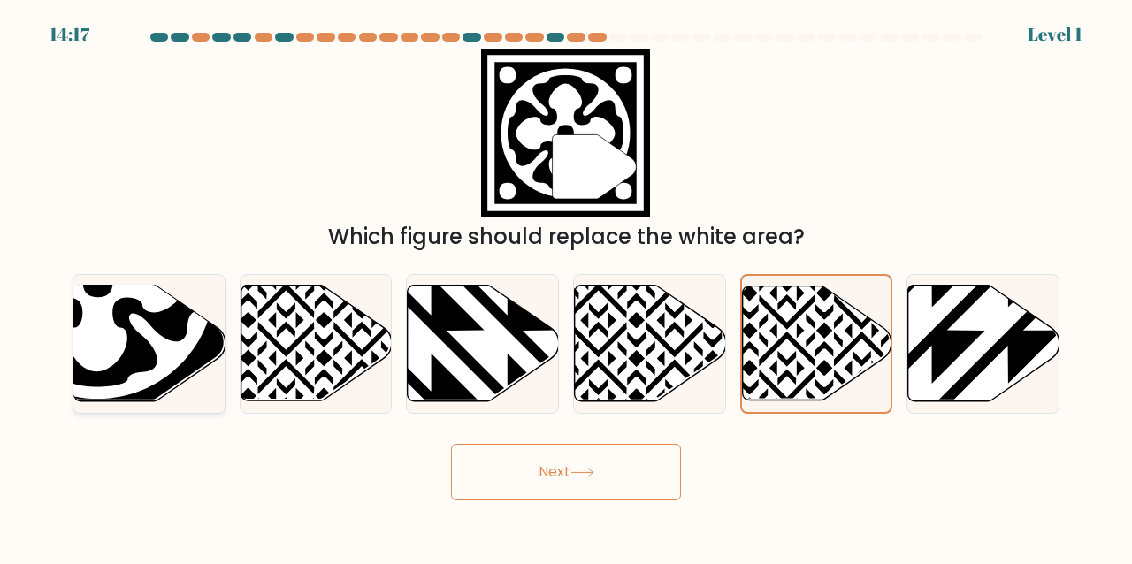
click at [172, 322] on icon at bounding box center [97, 282] width 209 height 209
click at [566, 287] on input "a." at bounding box center [566, 284] width 1 height 4
radio input "true"
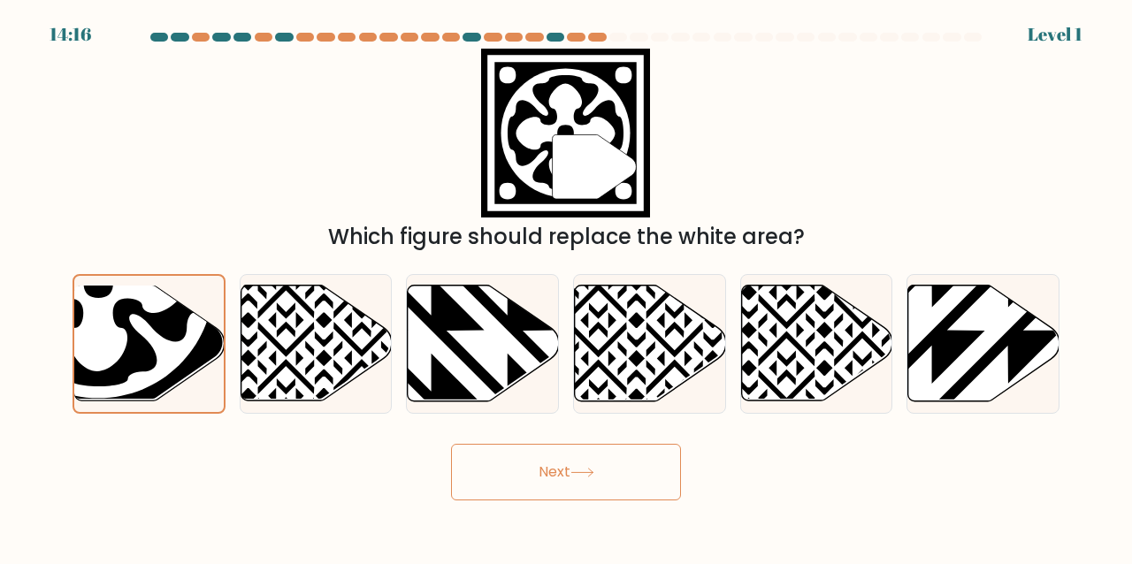
click at [570, 459] on button "Next" at bounding box center [566, 472] width 230 height 57
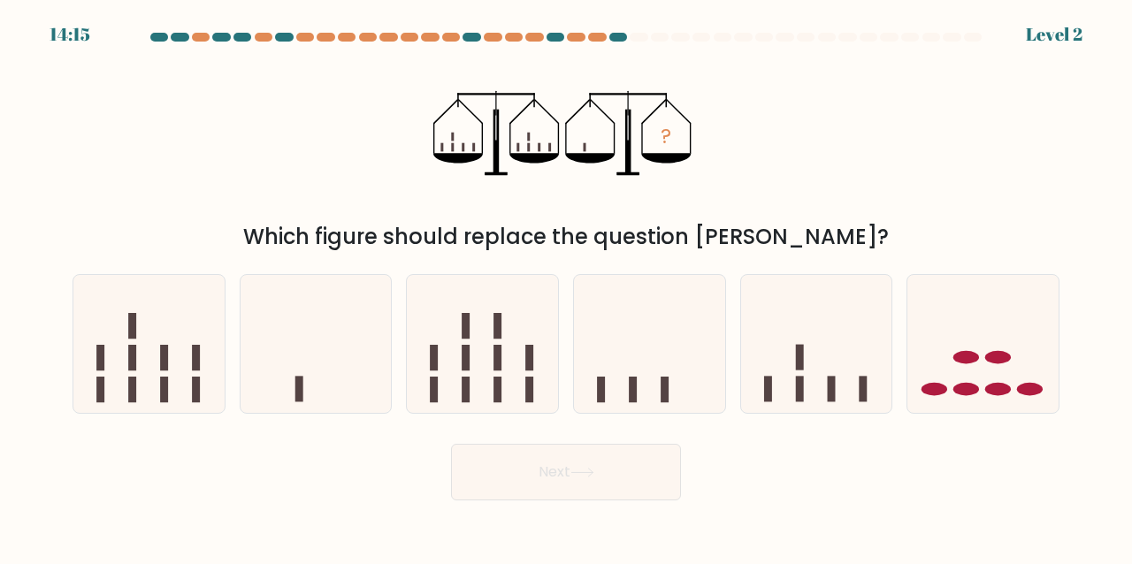
click at [565, 476] on button "Next" at bounding box center [566, 472] width 230 height 57
drag, startPoint x: 540, startPoint y: 389, endPoint x: 550, endPoint y: 409, distance: 21.8
click at [547, 403] on icon at bounding box center [482, 343] width 151 height 125
click at [566, 287] on input "c." at bounding box center [566, 284] width 1 height 4
radio input "true"
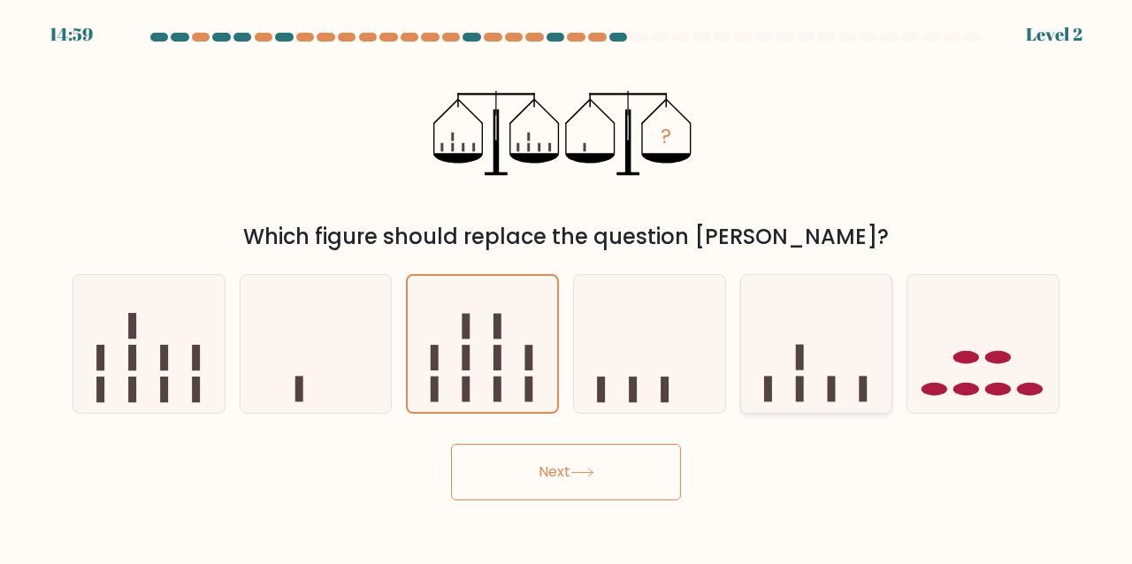
drag, startPoint x: 627, startPoint y: 475, endPoint x: 762, endPoint y: 395, distance: 156.7
click at [640, 466] on button "Next" at bounding box center [566, 472] width 230 height 57
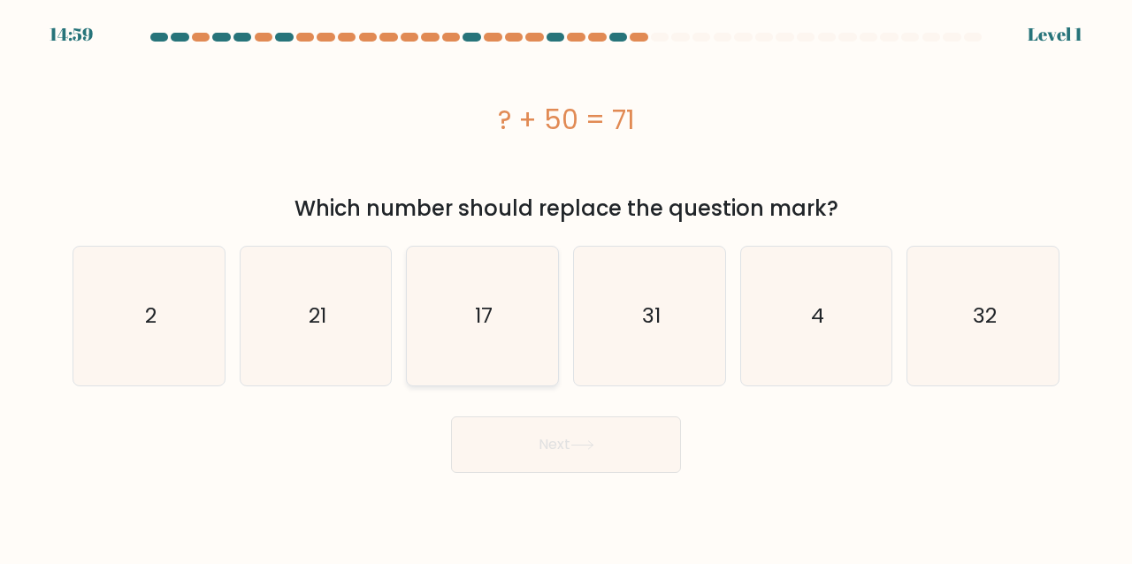
click at [804, 360] on icon "4" at bounding box center [816, 316] width 139 height 139
click at [494, 392] on form "a. 2" at bounding box center [566, 253] width 1132 height 441
drag, startPoint x: 567, startPoint y: 449, endPoint x: 502, endPoint y: 342, distance: 125.0
click at [568, 448] on button "Next" at bounding box center [566, 445] width 230 height 57
click at [437, 339] on icon "17" at bounding box center [482, 316] width 139 height 139
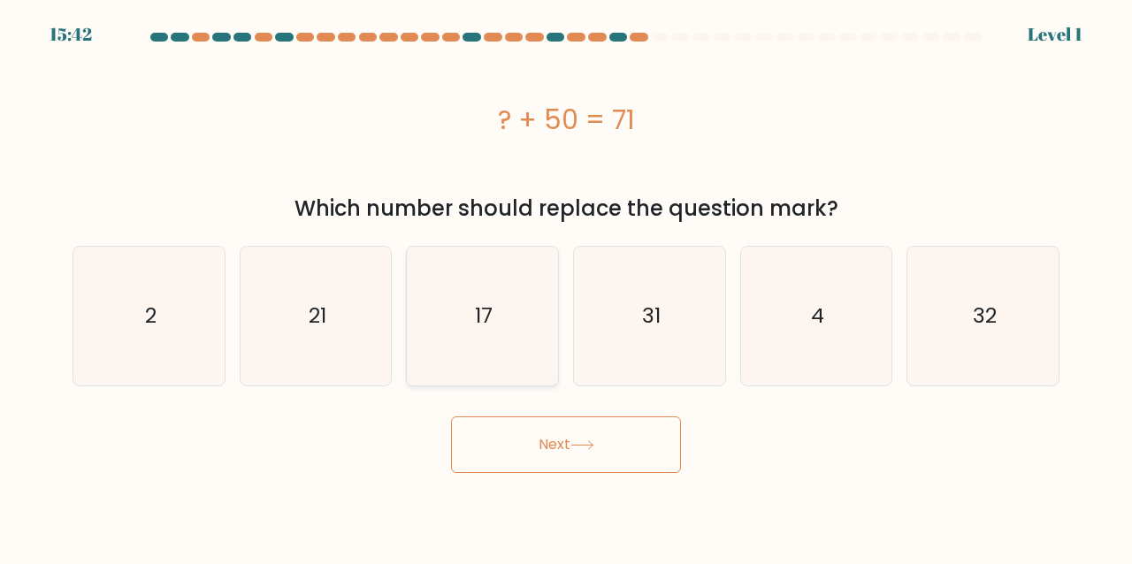
click at [566, 287] on input "c. 17" at bounding box center [566, 284] width 1 height 4
radio input "true"
click at [558, 423] on button "Next" at bounding box center [566, 445] width 230 height 57
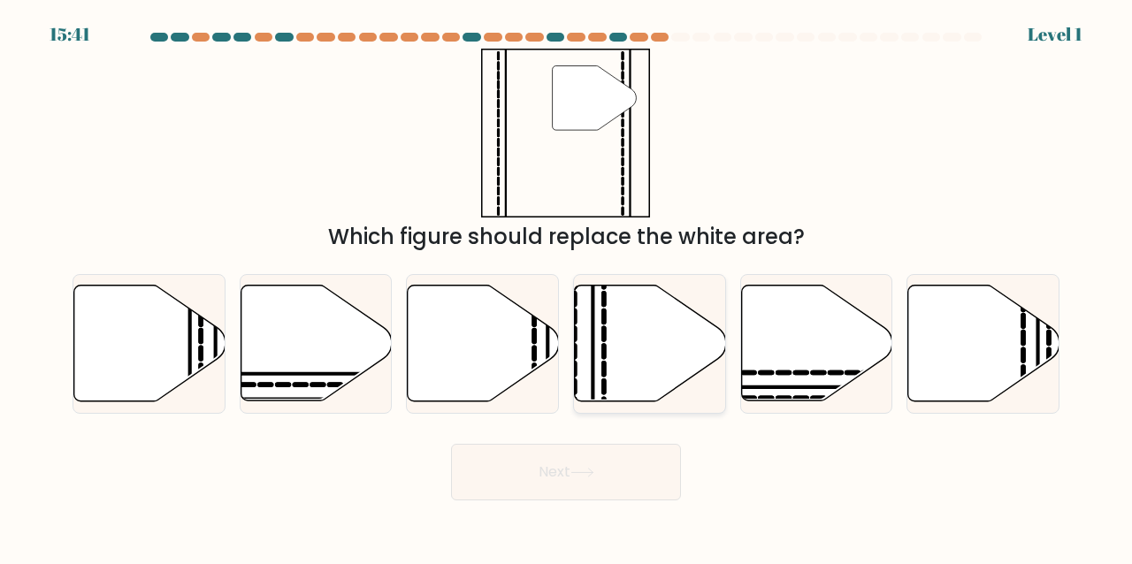
click at [644, 350] on icon at bounding box center [650, 344] width 151 height 116
click at [567, 287] on input "d." at bounding box center [566, 284] width 1 height 4
radio input "true"
click at [579, 445] on button "Next" at bounding box center [566, 472] width 230 height 57
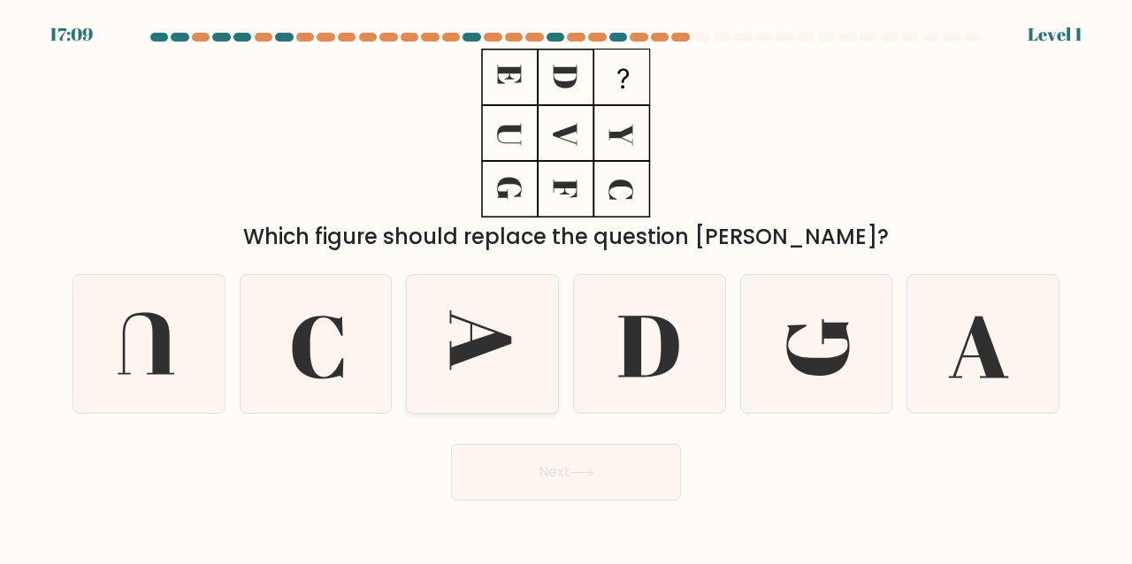
click at [502, 354] on icon at bounding box center [482, 344] width 139 height 139
click at [566, 287] on input "c." at bounding box center [566, 284] width 1 height 4
radio input "true"
drag
click at [553, 446] on button "Next" at bounding box center [566, 472] width 230 height 57
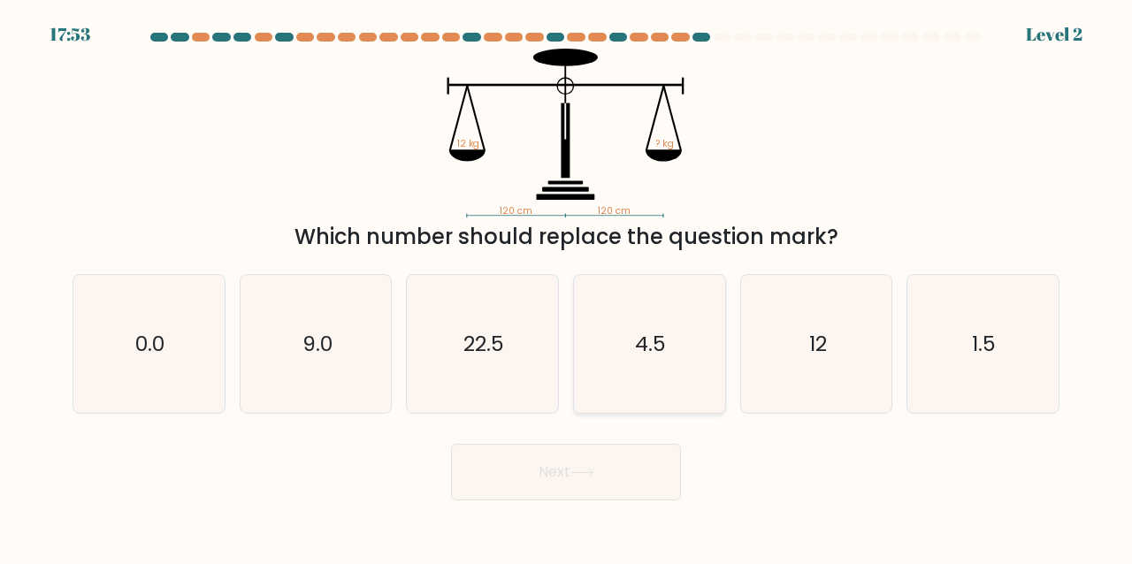
click at [599, 377] on icon "4.5" at bounding box center [649, 344] width 139 height 139
click at [567, 287] on input "d. 4.5" at bounding box center [566, 284] width 1 height 4
radio input "true"
click at [563, 455] on button "Next" at bounding box center [566, 472] width 230 height 57
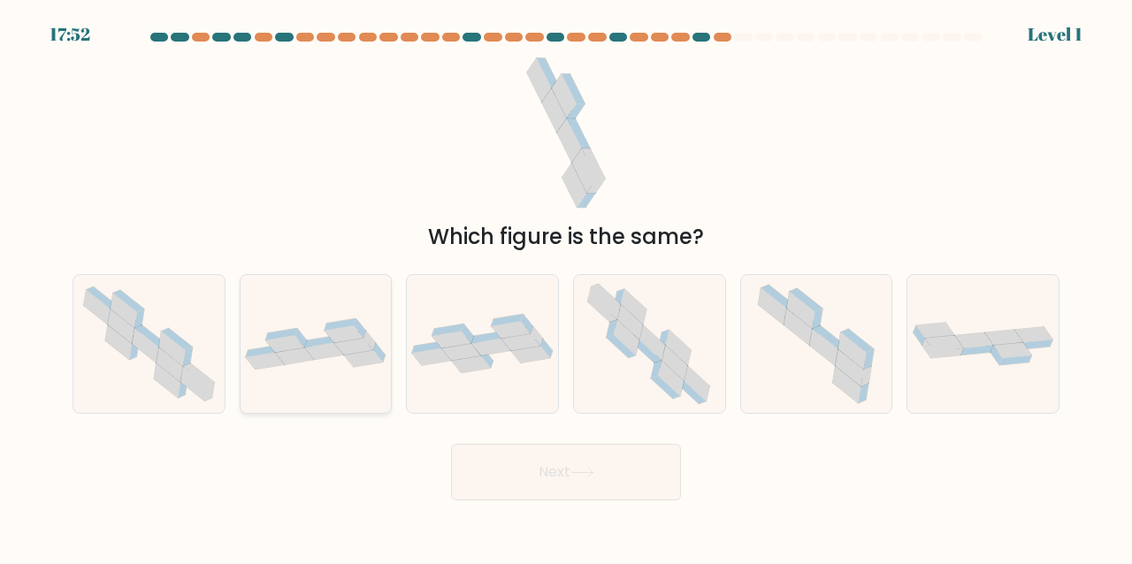
click at [334, 331] on icon at bounding box center [344, 334] width 39 height 17
click at [566, 287] on input "b." at bounding box center [566, 284] width 1 height 4
radio input "true"
click at [514, 489] on button "Next" at bounding box center [566, 472] width 230 height 57
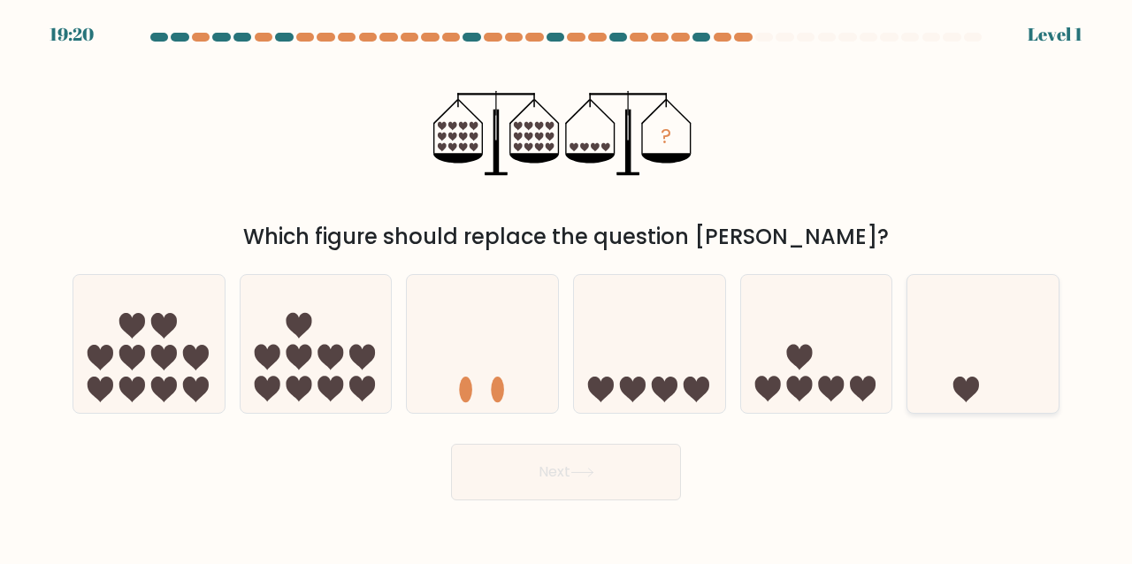
click at [1003, 371] on icon at bounding box center [983, 343] width 151 height 125
click at [567, 287] on input "f." at bounding box center [566, 284] width 1 height 4
radio input "true"
click at [630, 464] on button "Next" at bounding box center [566, 472] width 230 height 57
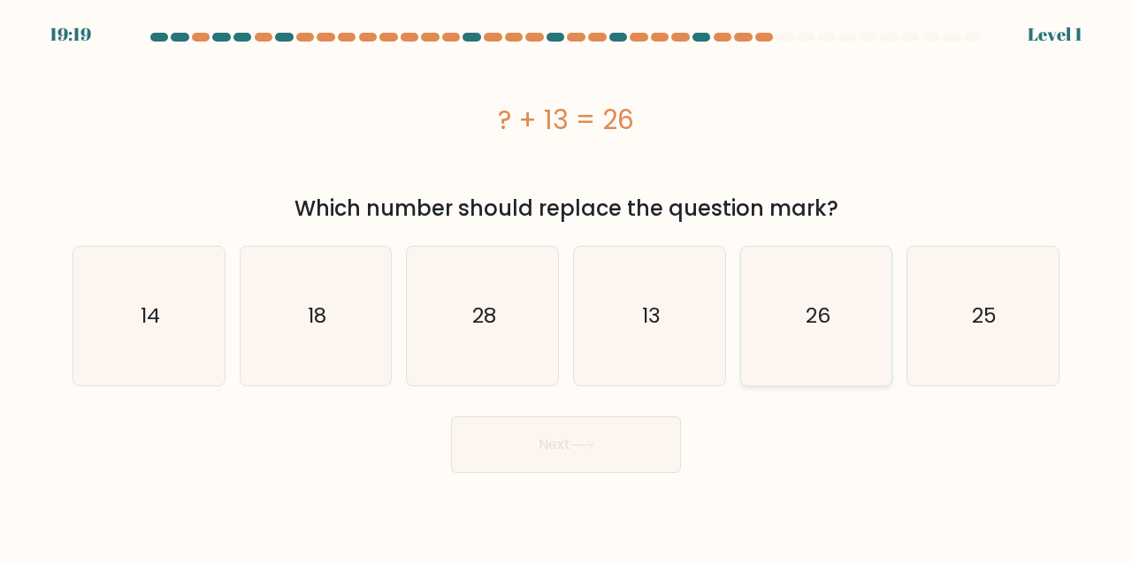
click at [805, 358] on icon "26" at bounding box center [816, 316] width 139 height 139
click at [567, 287] on input "e. 26" at bounding box center [566, 284] width 1 height 4
radio input "true"
click at [590, 442] on icon at bounding box center [583, 446] width 24 height 10
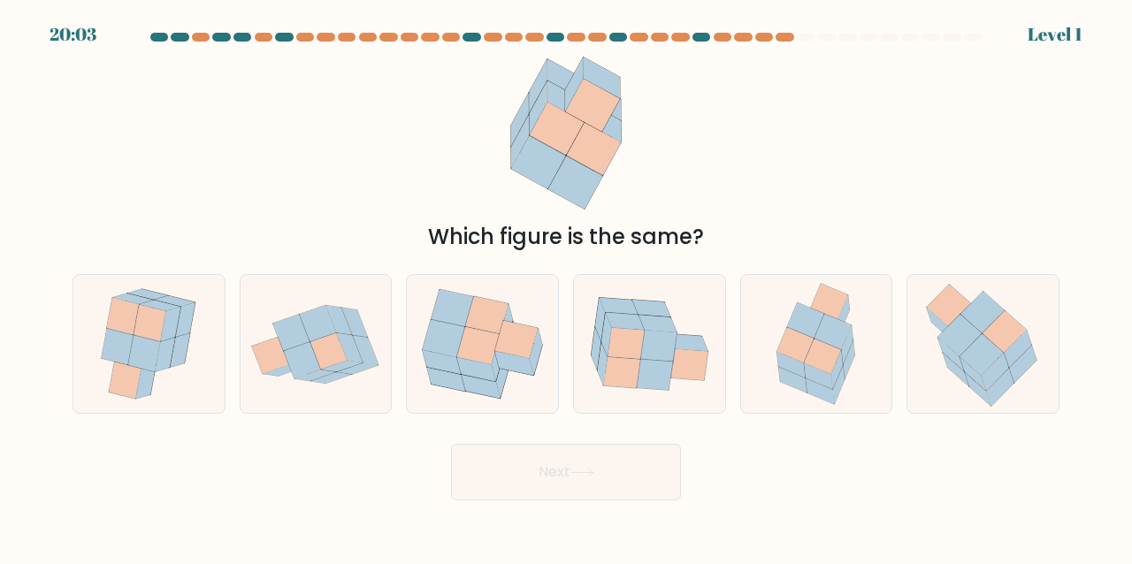
click at [525, 302] on icon at bounding box center [482, 344] width 151 height 131
click at [566, 287] on input "c." at bounding box center [566, 284] width 1 height 4
radio input "true"
click at [551, 445] on button "Next" at bounding box center [566, 472] width 230 height 57
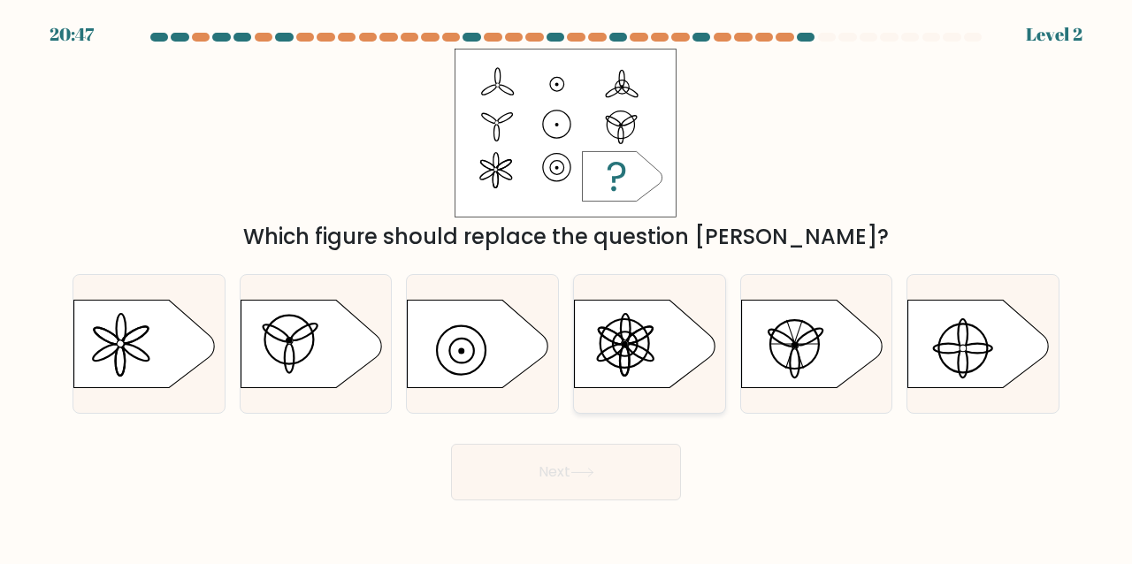
click at [637, 359] on icon at bounding box center [646, 344] width 142 height 88
click at [567, 287] on input "d." at bounding box center [566, 284] width 1 height 4
radio input "true"
click at [590, 456] on button "Next" at bounding box center [566, 472] width 230 height 57
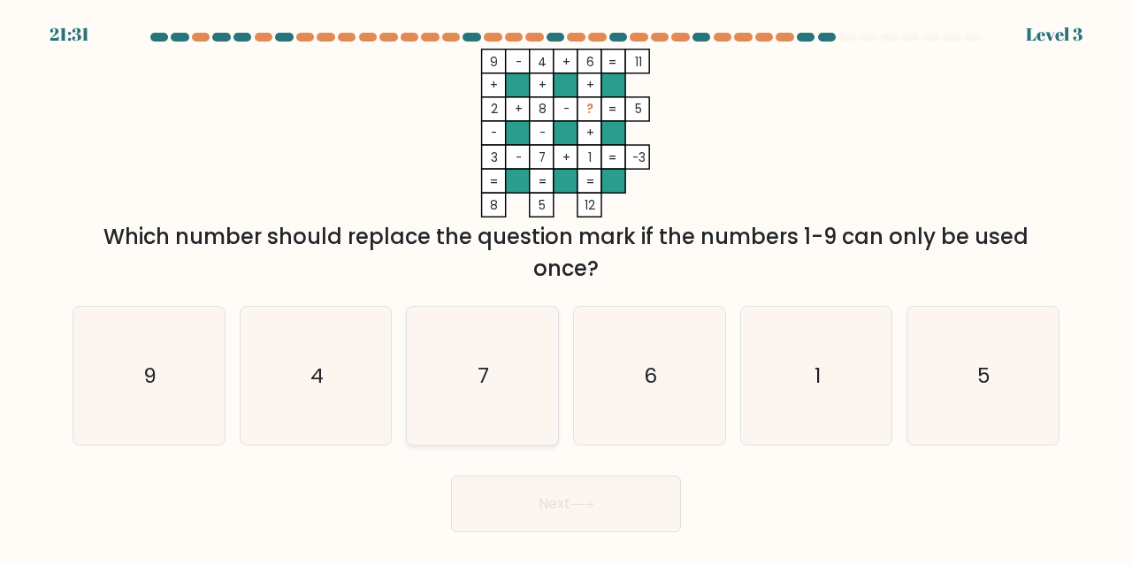
click at [507, 349] on icon "7" at bounding box center [482, 376] width 139 height 139
click at [566, 287] on input "c. 7" at bounding box center [566, 284] width 1 height 4
radio input "true"
click at [508, 462] on form at bounding box center [566, 283] width 1132 height 500
click at [522, 510] on button "Next" at bounding box center [566, 504] width 230 height 57
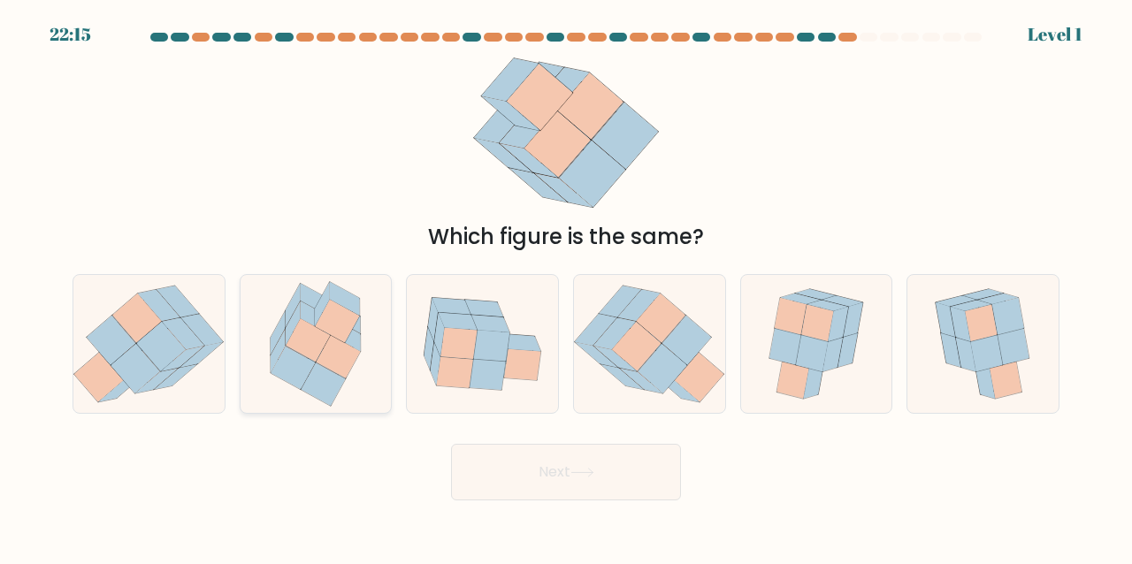
click at [346, 395] on icon at bounding box center [316, 344] width 120 height 139
click at [566, 287] on input "b." at bounding box center [566, 284] width 1 height 4
radio input "true"
click at [523, 488] on button "Next" at bounding box center [566, 472] width 230 height 57
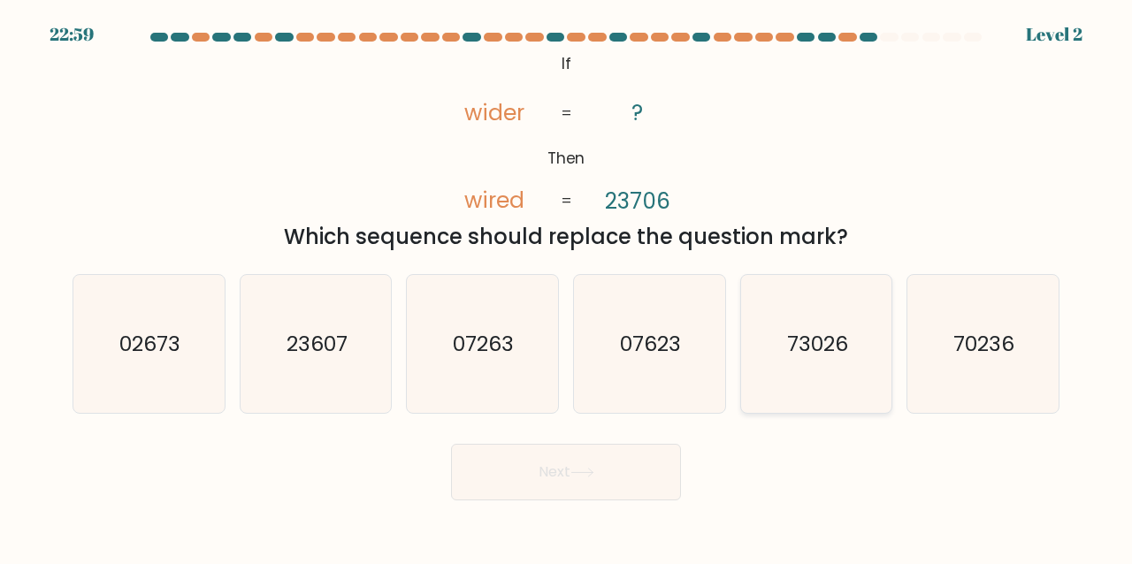
click at [808, 366] on icon "73026" at bounding box center [816, 344] width 139 height 139
click at [567, 287] on input "e. 73026" at bounding box center [566, 284] width 1 height 4
radio input "true"
click at [609, 476] on button "Next" at bounding box center [566, 472] width 230 height 57
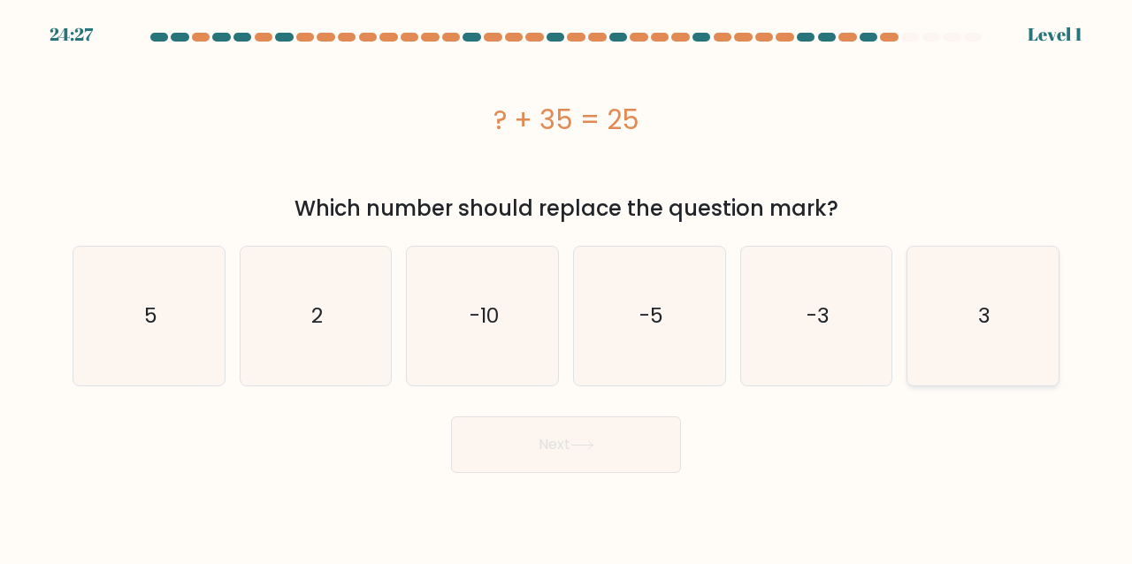
drag, startPoint x: 1024, startPoint y: 337, endPoint x: 992, endPoint y: 357, distance: 38.5
click at [1022, 340] on icon "3" at bounding box center [983, 316] width 139 height 139
click at [567, 287] on input "f. 3" at bounding box center [566, 284] width 1 height 4
radio input "true"
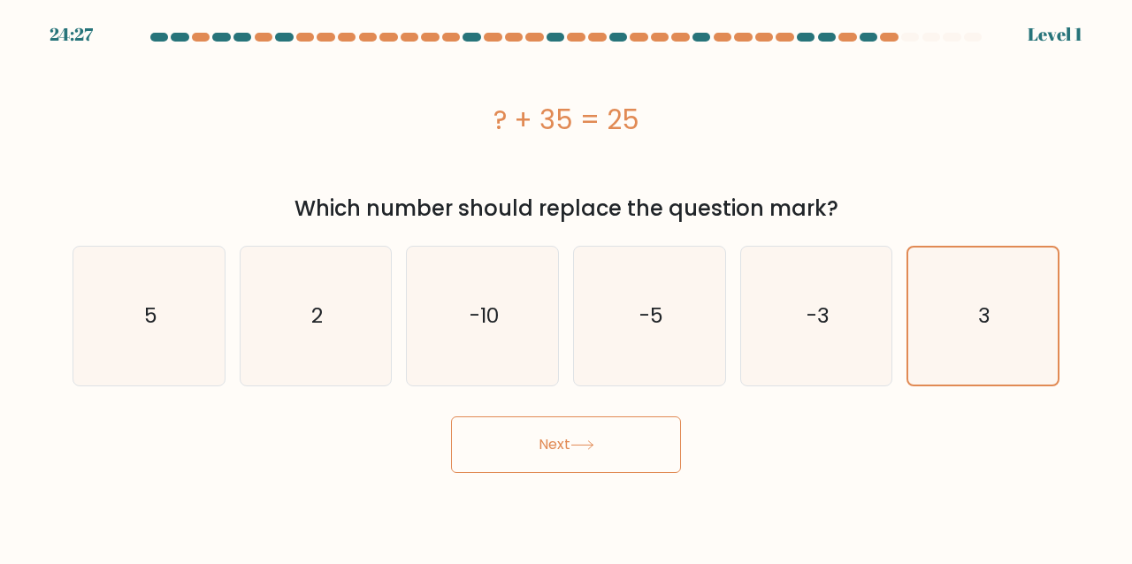
click at [498, 445] on button "Next" at bounding box center [566, 445] width 230 height 57
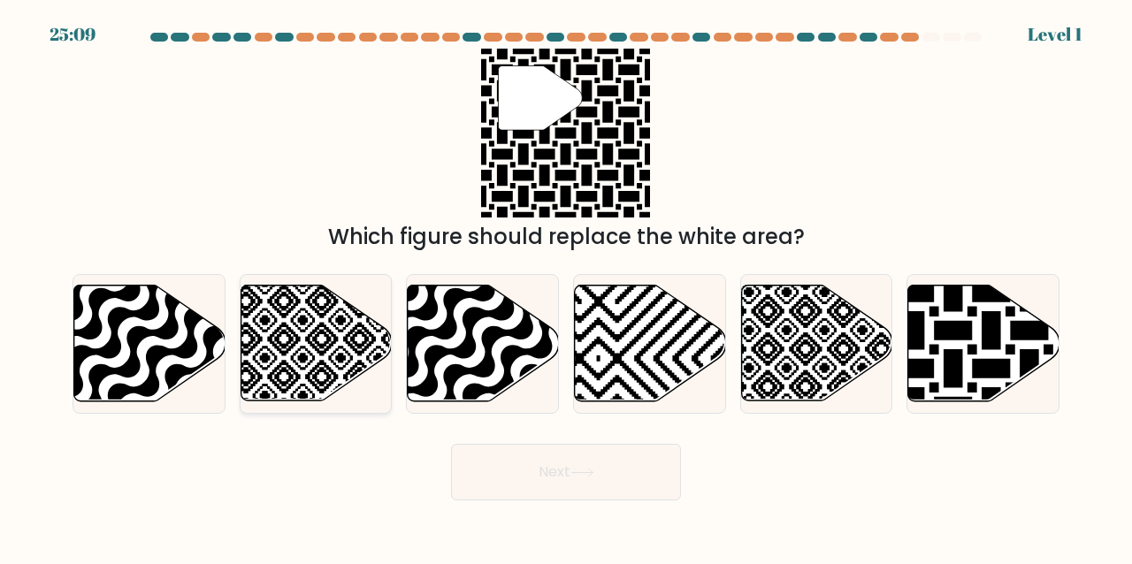
click at [249, 354] on icon at bounding box center [316, 344] width 151 height 116
click at [566, 287] on input "b." at bounding box center [566, 284] width 1 height 4
radio input "true"
drag, startPoint x: 75, startPoint y: 353, endPoint x: 156, endPoint y: 372, distance: 82.8
click at [77, 352] on icon at bounding box center [98, 407] width 304 height 304
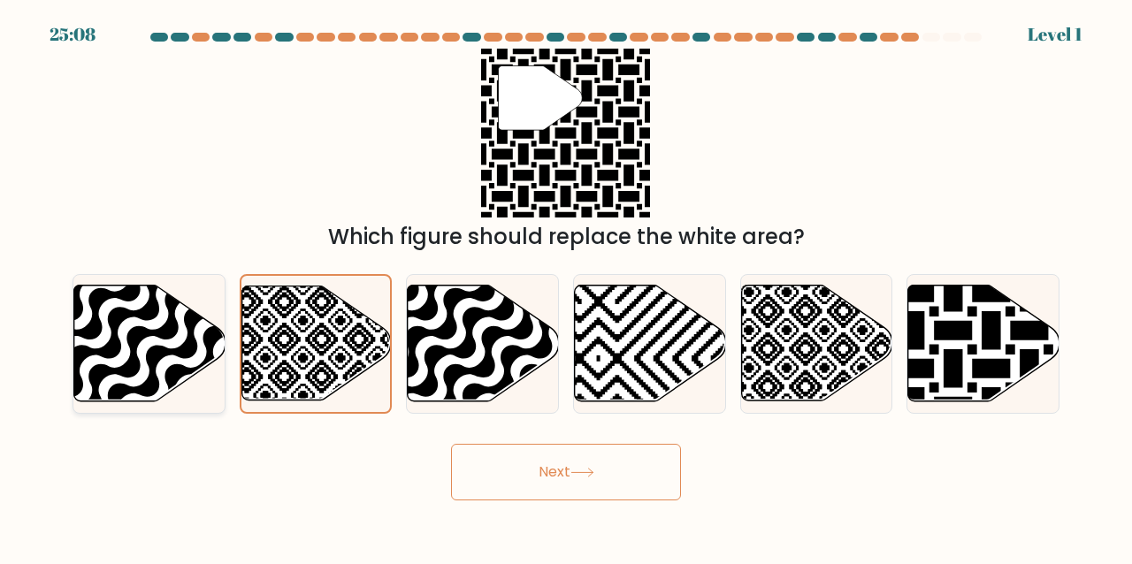
click at [566, 287] on input "a." at bounding box center [566, 284] width 1 height 4
radio input "true"
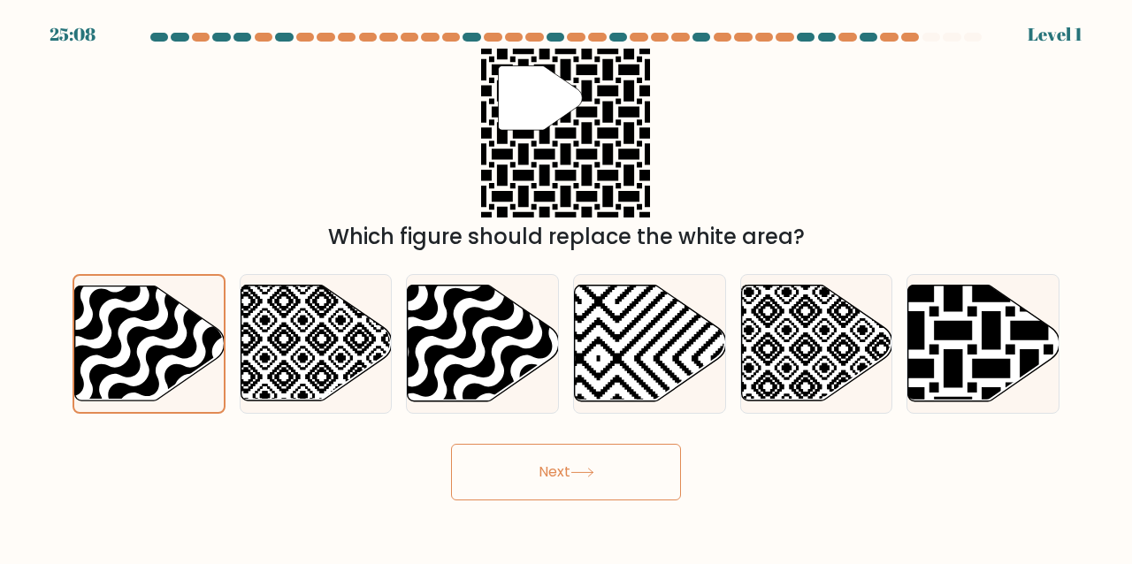
click at [497, 471] on button "Next" at bounding box center [566, 472] width 230 height 57
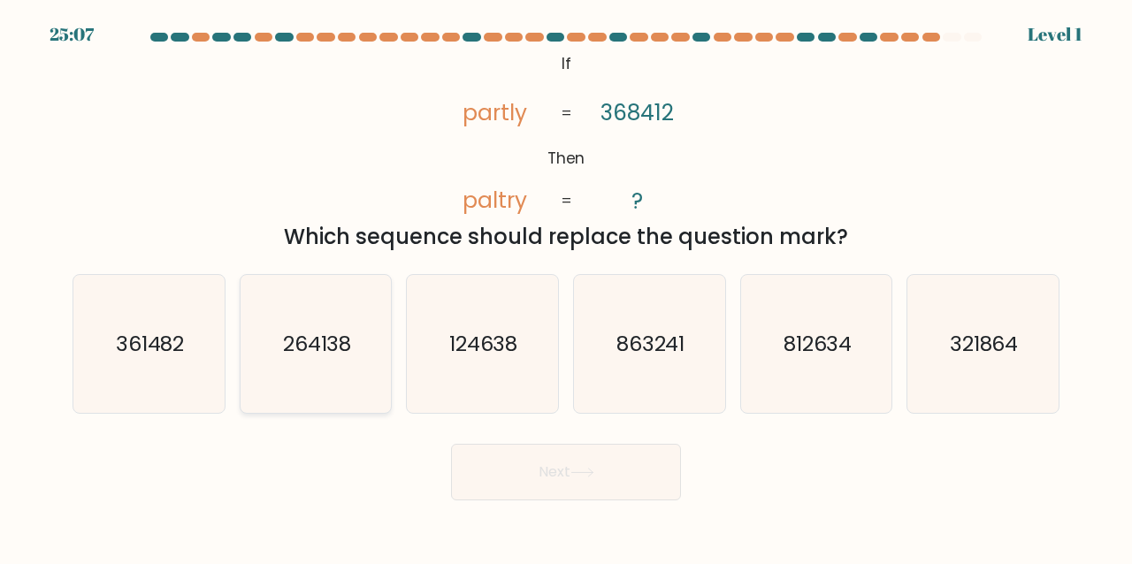
click at [318, 379] on icon "264138" at bounding box center [316, 344] width 139 height 139
click at [566, 287] on input "b. 264138" at bounding box center [566, 284] width 1 height 4
radio input "true"
drag, startPoint x: 571, startPoint y: 468, endPoint x: 541, endPoint y: 448, distance: 35.6
click at [571, 465] on button "Next" at bounding box center [566, 472] width 230 height 57
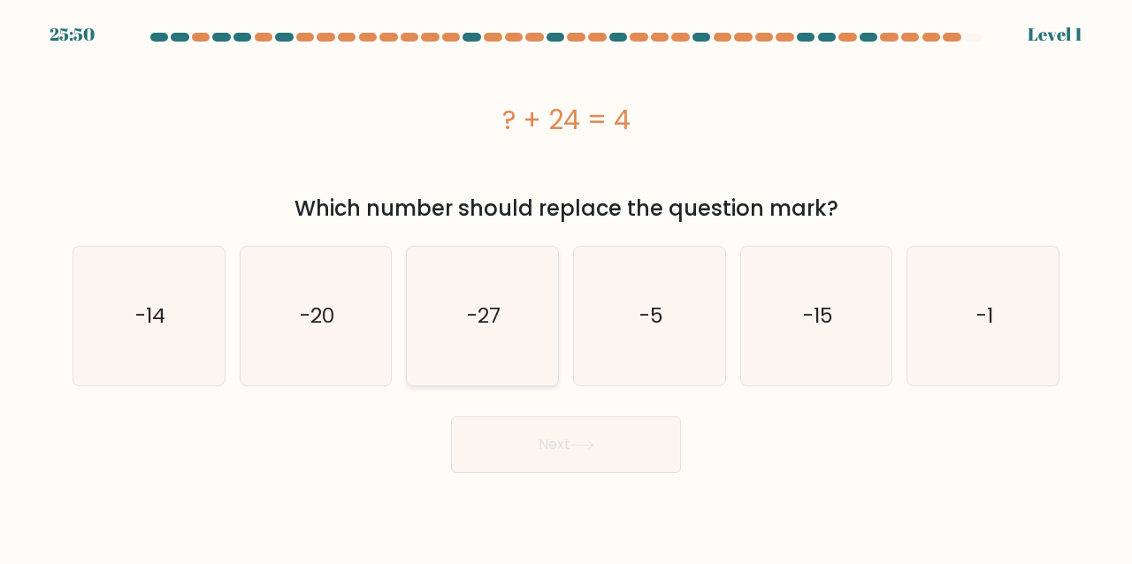
drag, startPoint x: 481, startPoint y: 379, endPoint x: 480, endPoint y: 352, distance: 27.4
click at [480, 352] on icon "-27" at bounding box center [482, 316] width 139 height 139
click at [566, 287] on input "c. -27" at bounding box center [566, 284] width 1 height 4
radio input "true"
click at [587, 456] on button "Next" at bounding box center [566, 445] width 230 height 57
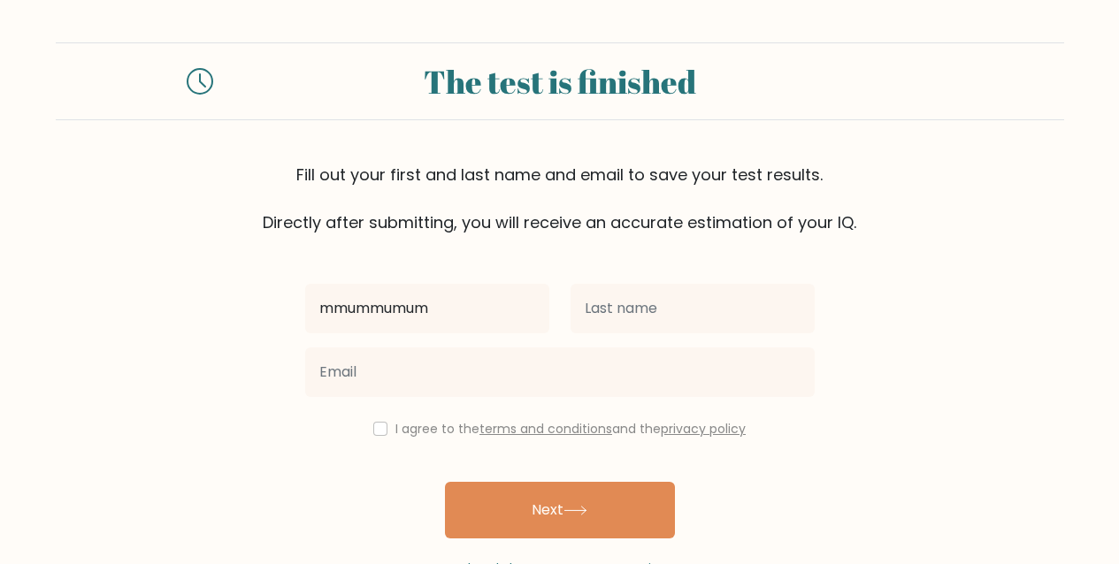
type input "mmummumum"
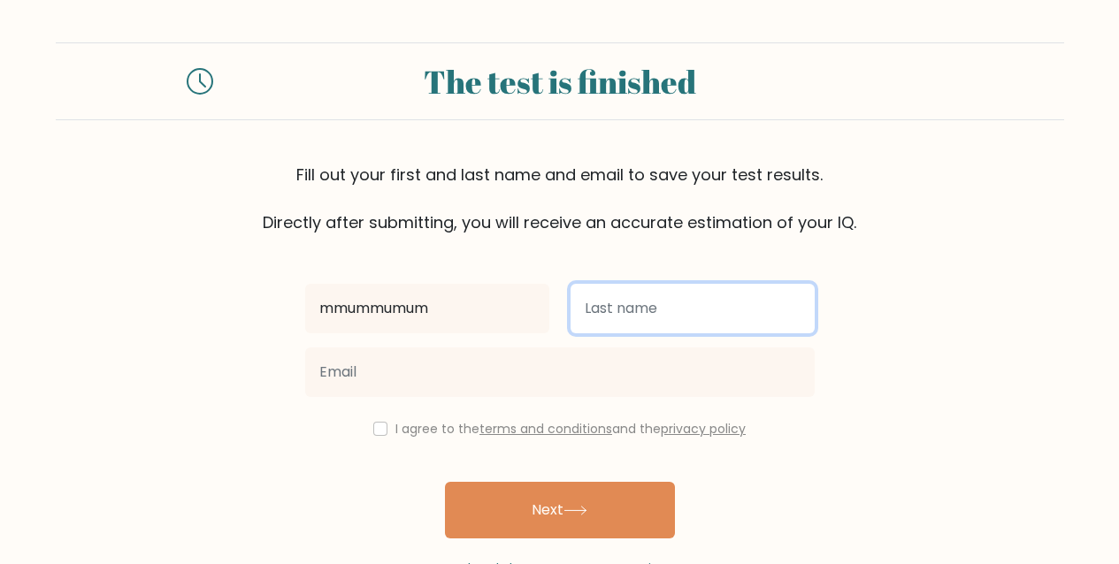
click at [637, 312] on input "text" at bounding box center [693, 309] width 244 height 50
type input "nunununun"
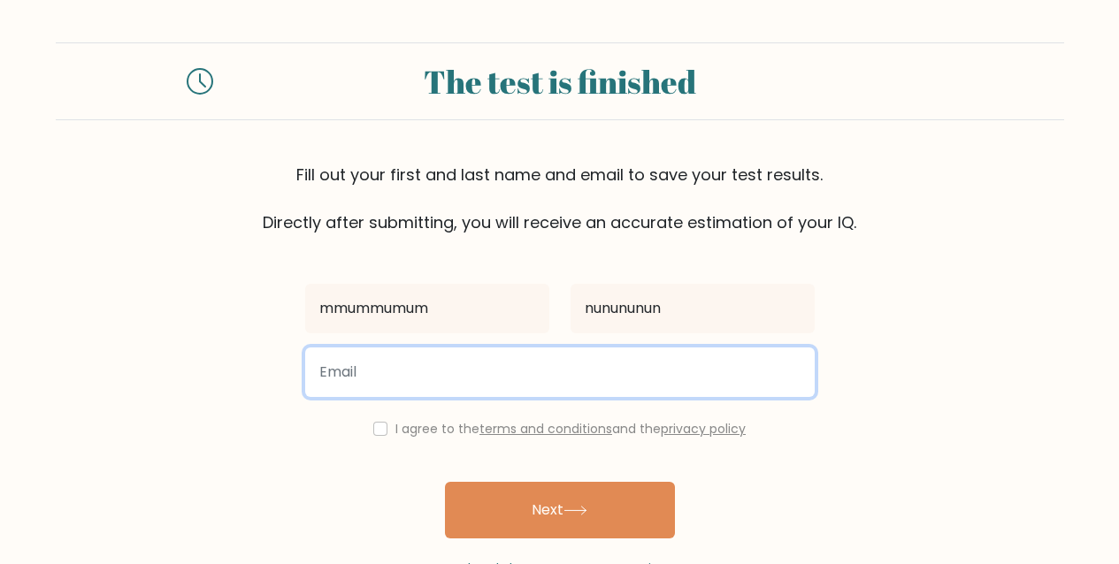
click at [468, 369] on input "email" at bounding box center [560, 373] width 510 height 50
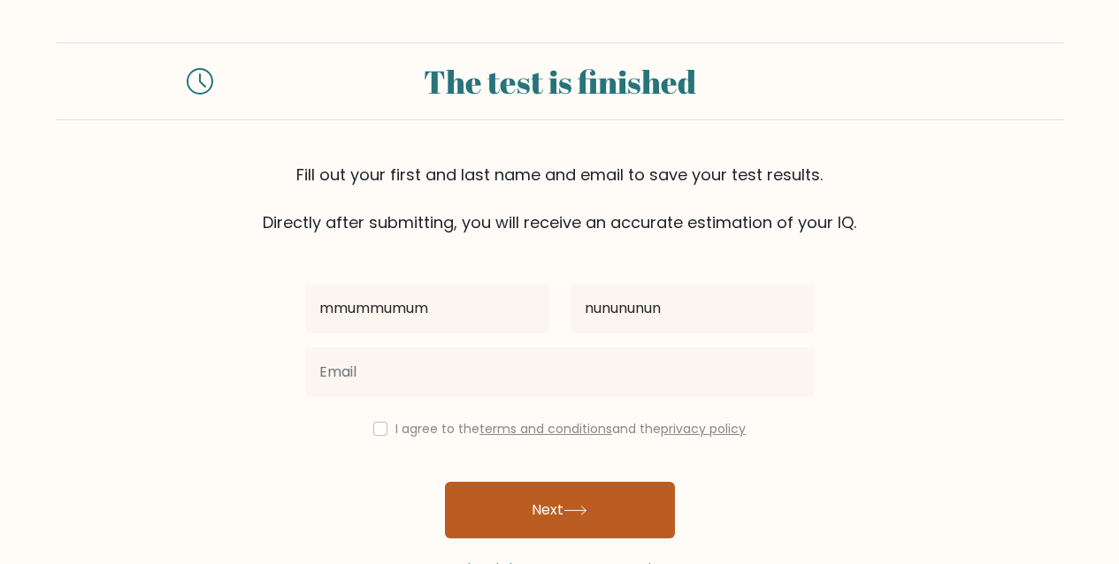
click at [555, 511] on button "Next" at bounding box center [560, 510] width 230 height 57
